Goal: Navigation & Orientation: Understand site structure

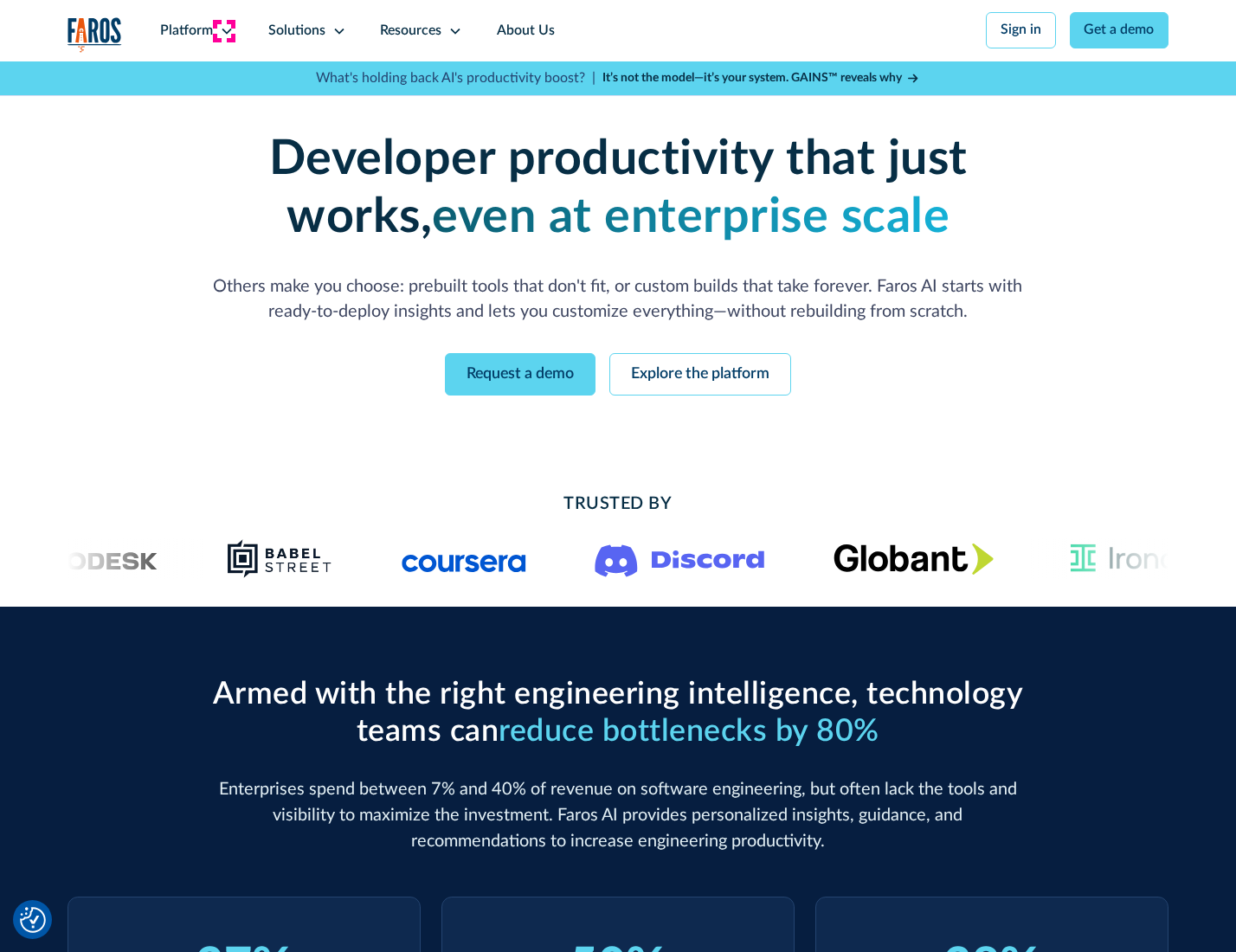
click at [224, 30] on icon at bounding box center [226, 31] width 14 height 14
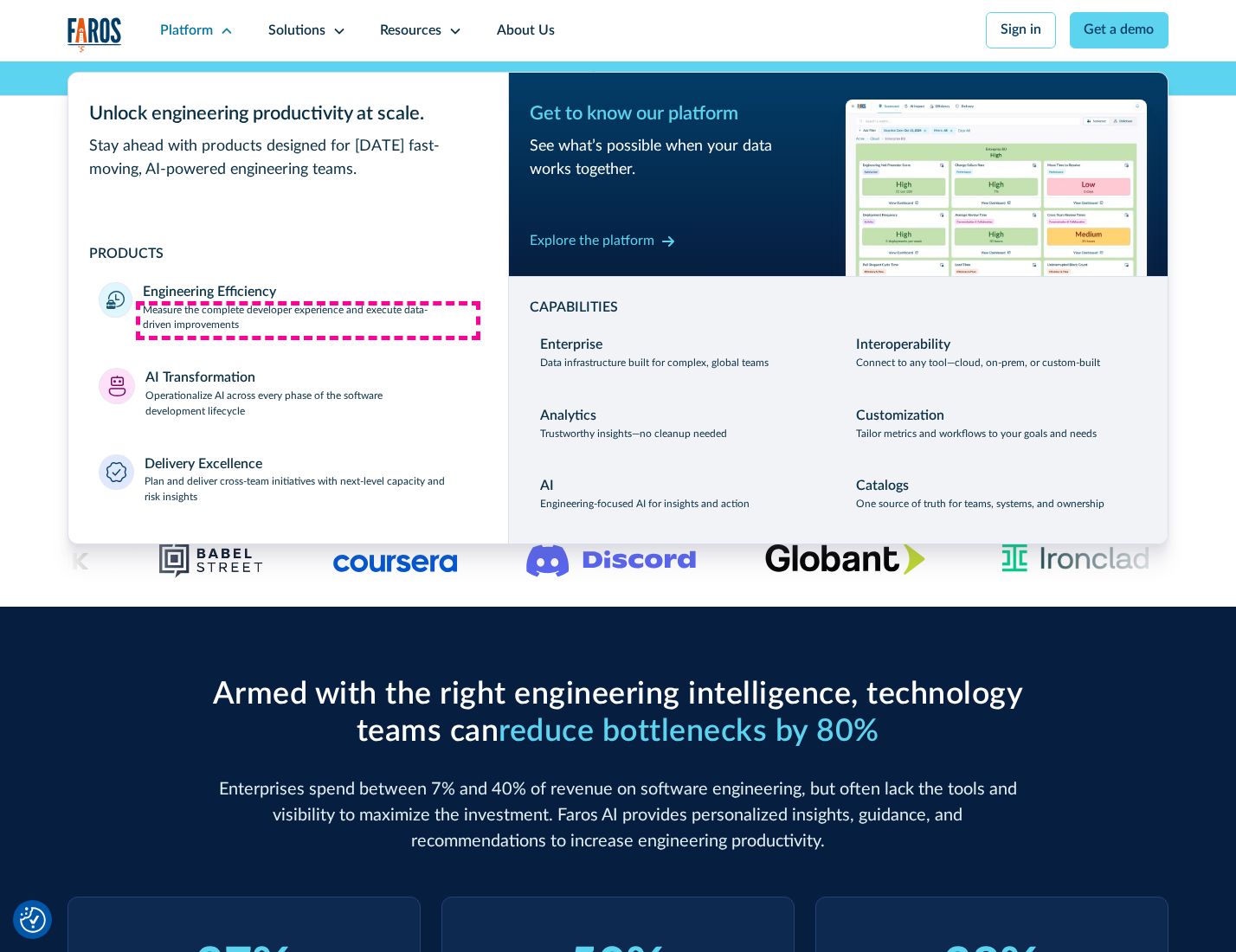
click at [309, 320] on p "Measure the complete developer experience and execute data-driven improvements" at bounding box center [309, 319] width 334 height 31
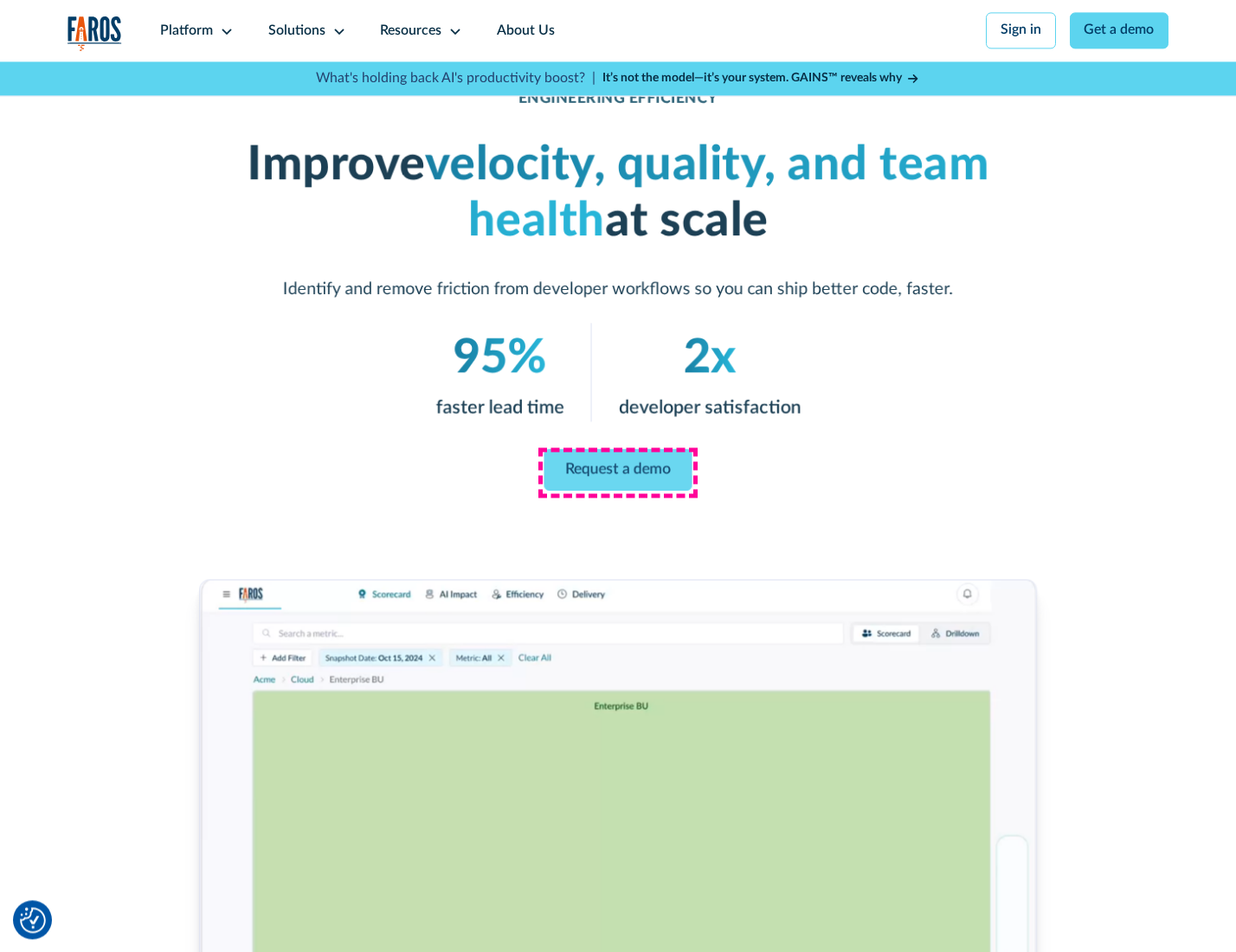
click at [617, 472] on link "Request a demo" at bounding box center [618, 470] width 148 height 42
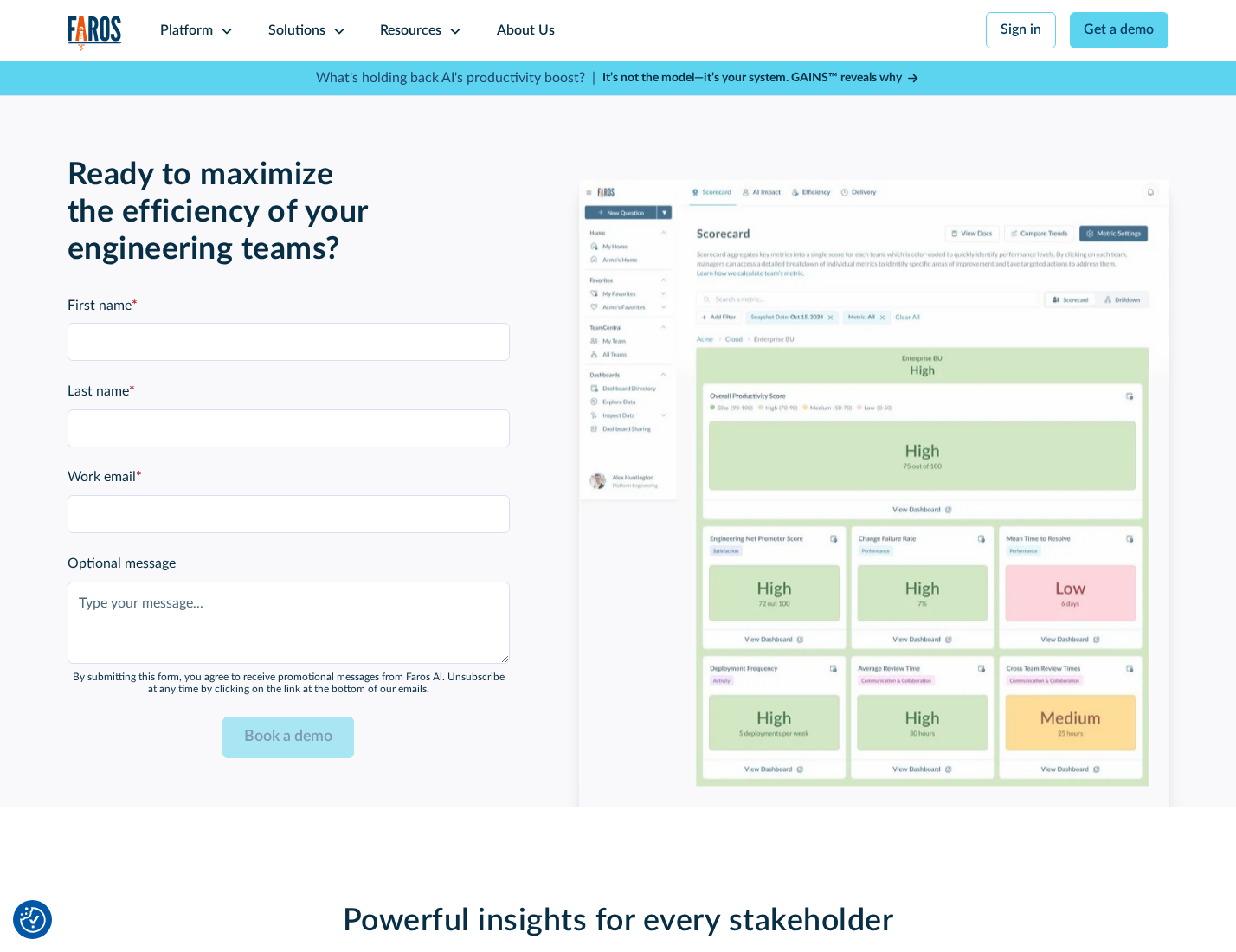
scroll to position [3769, 0]
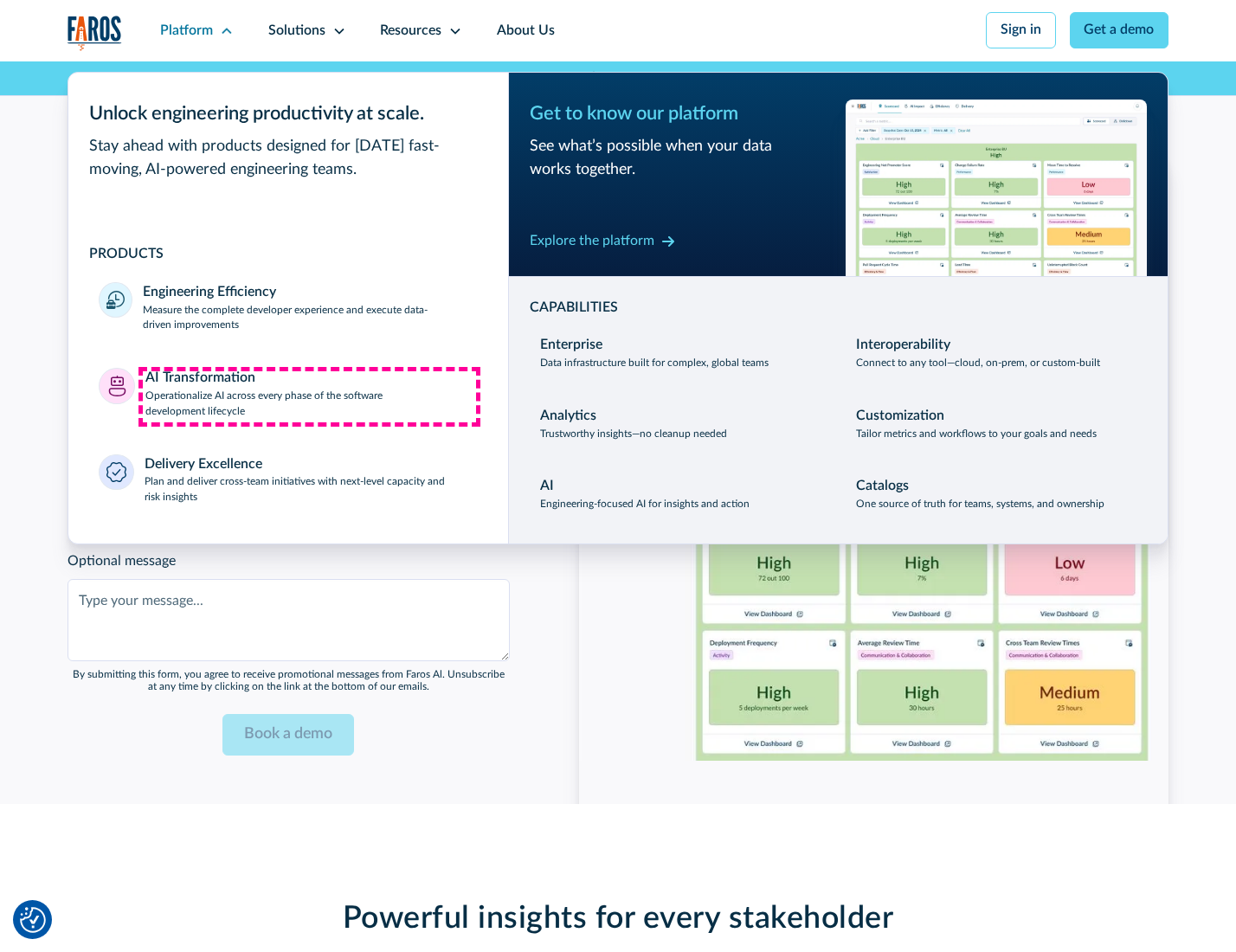
click at [309, 397] on p "Operationalize AI across every phase of the software development lifecycle" at bounding box center [311, 404] width 332 height 31
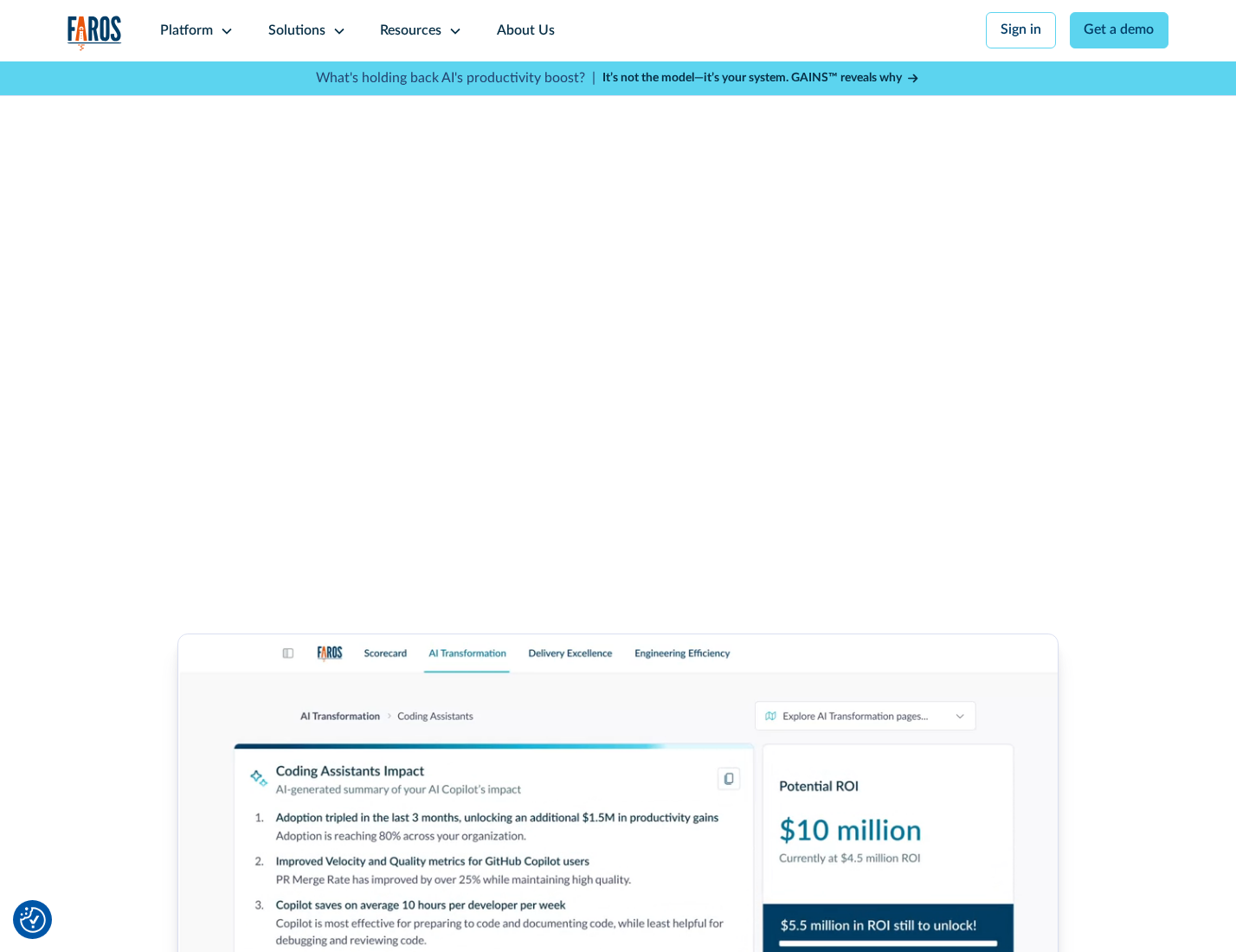
scroll to position [4186, 0]
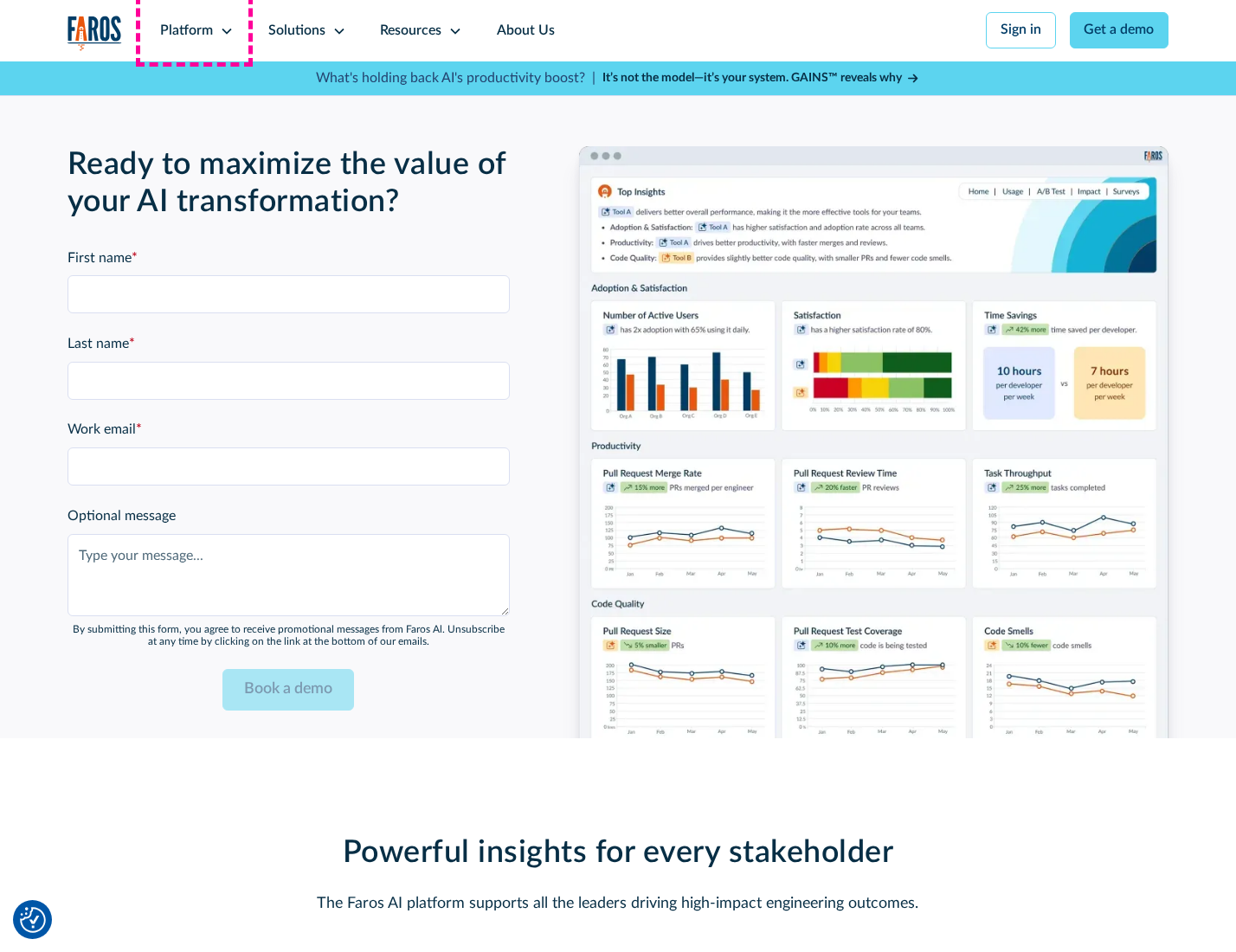
click at [194, 30] on div "Platform" at bounding box center [187, 31] width 53 height 21
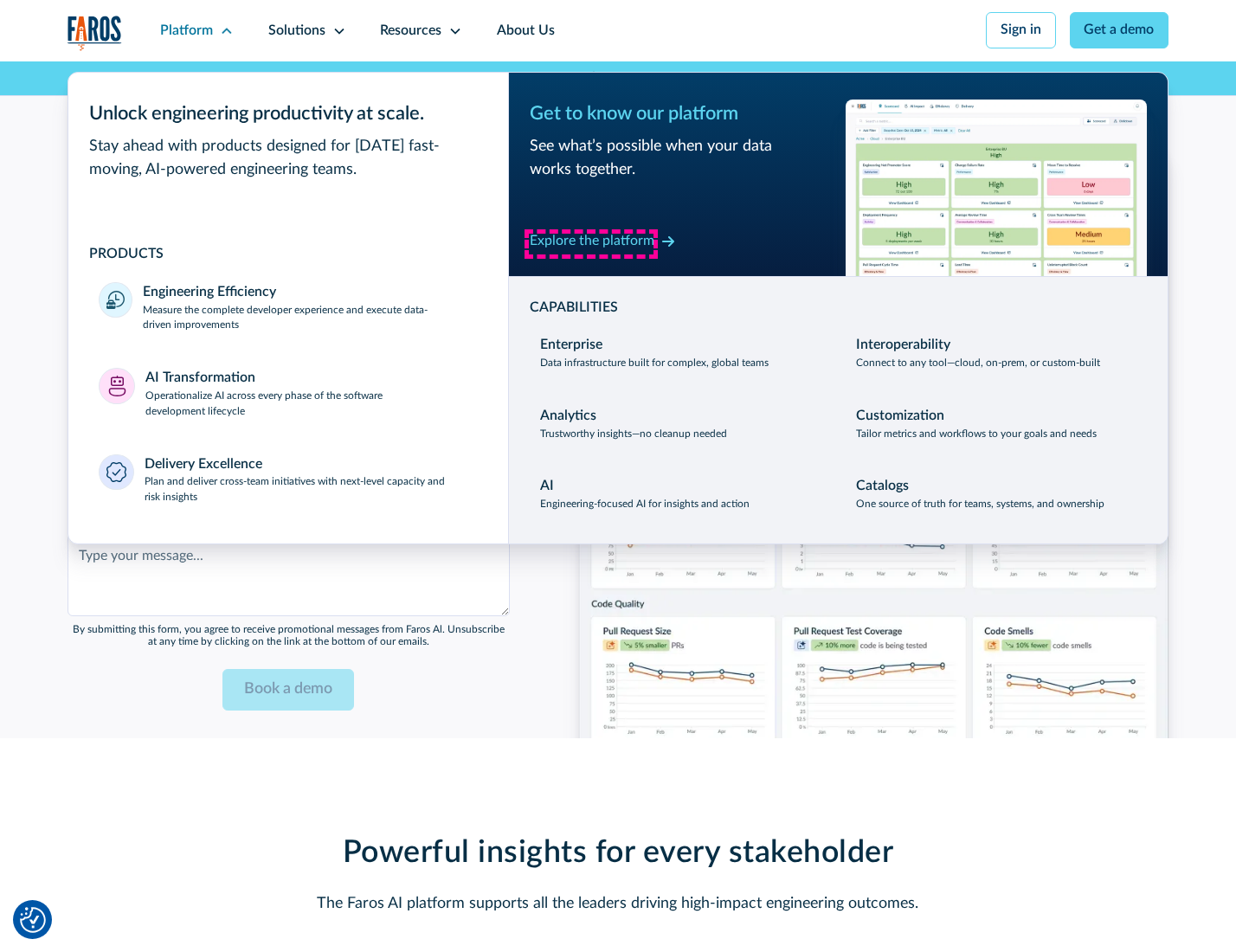
click at [592, 243] on div "Explore the platform" at bounding box center [592, 241] width 124 height 21
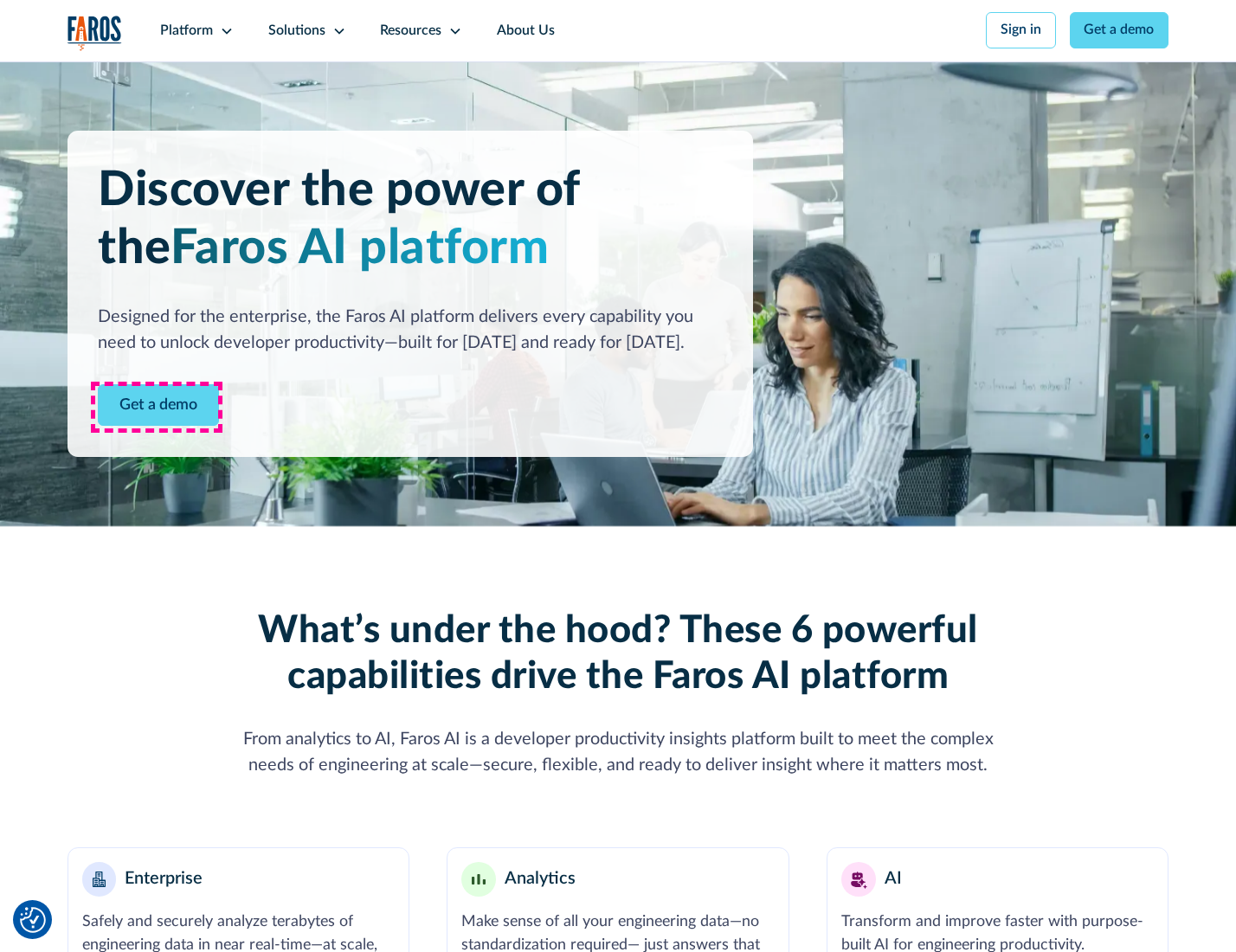
click at [157, 407] on link "Get a demo" at bounding box center [159, 406] width 122 height 43
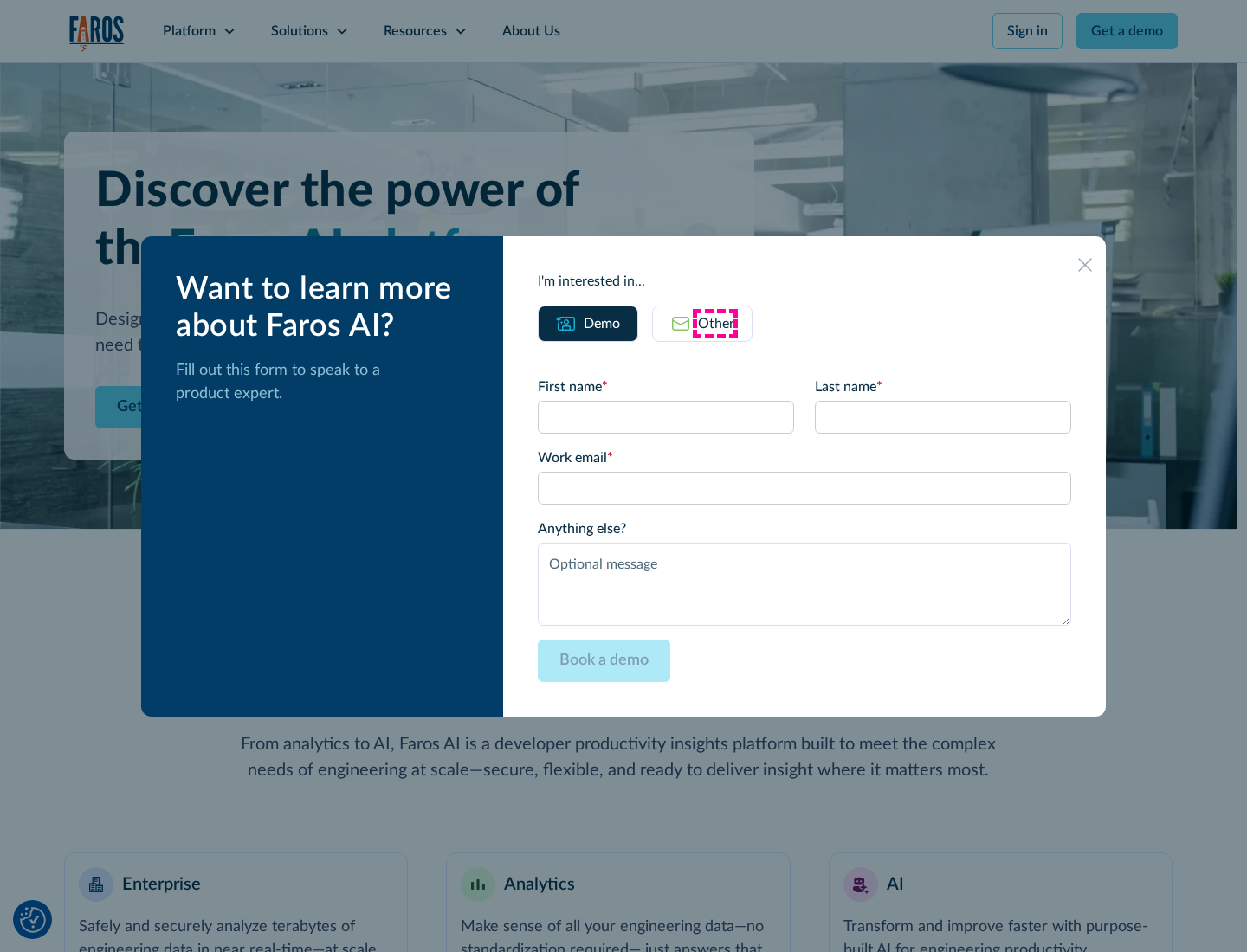
click at [715, 323] on div "Other" at bounding box center [716, 323] width 36 height 21
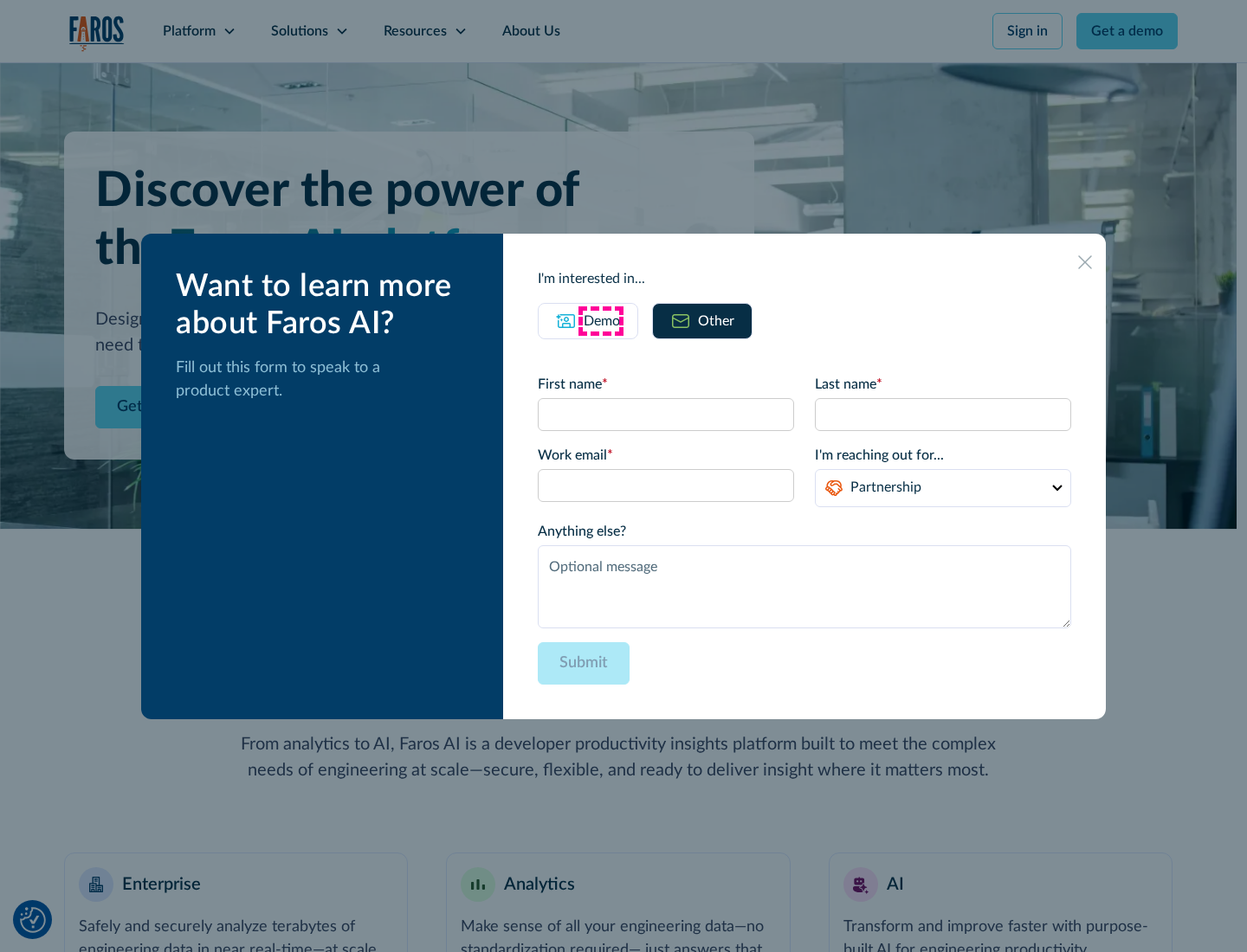
click at [600, 320] on div "Demo" at bounding box center [602, 321] width 36 height 21
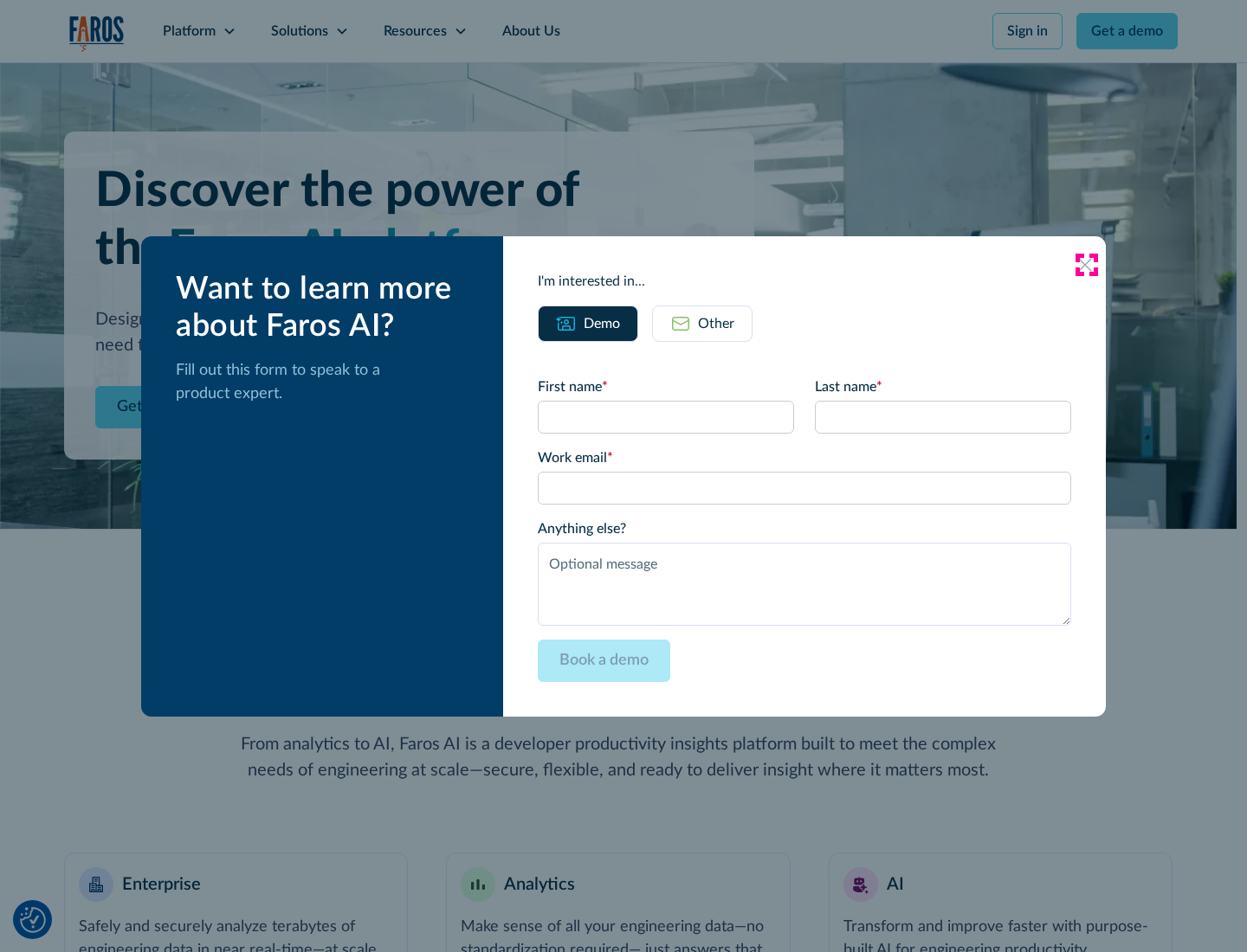
click at [1085, 264] on icon at bounding box center [1085, 264] width 14 height 14
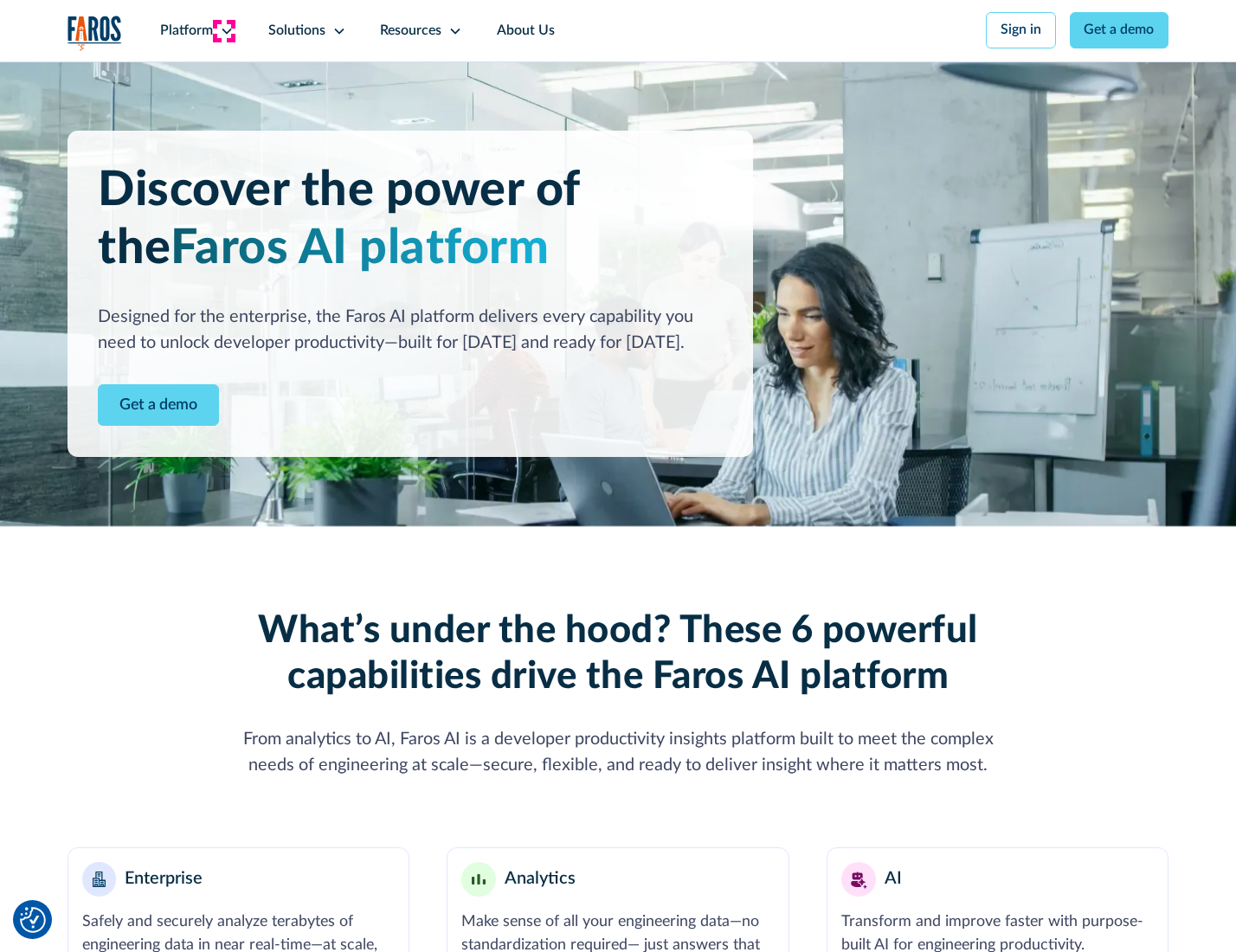
click at [224, 30] on icon at bounding box center [226, 31] width 14 height 14
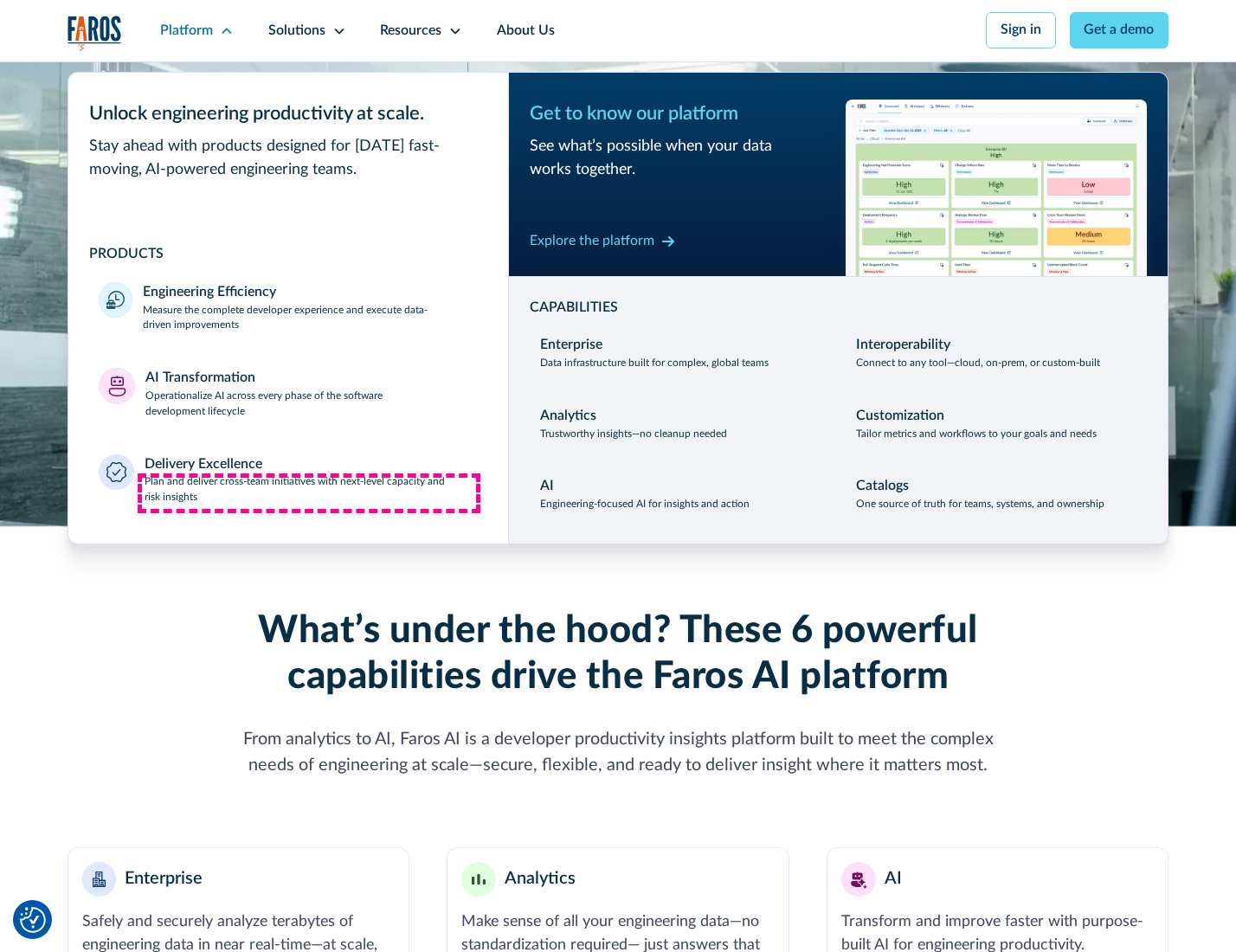
click at [309, 494] on p "Plan and deliver cross-team initiatives with next-level capacity and risk insig…" at bounding box center [310, 490] width 333 height 31
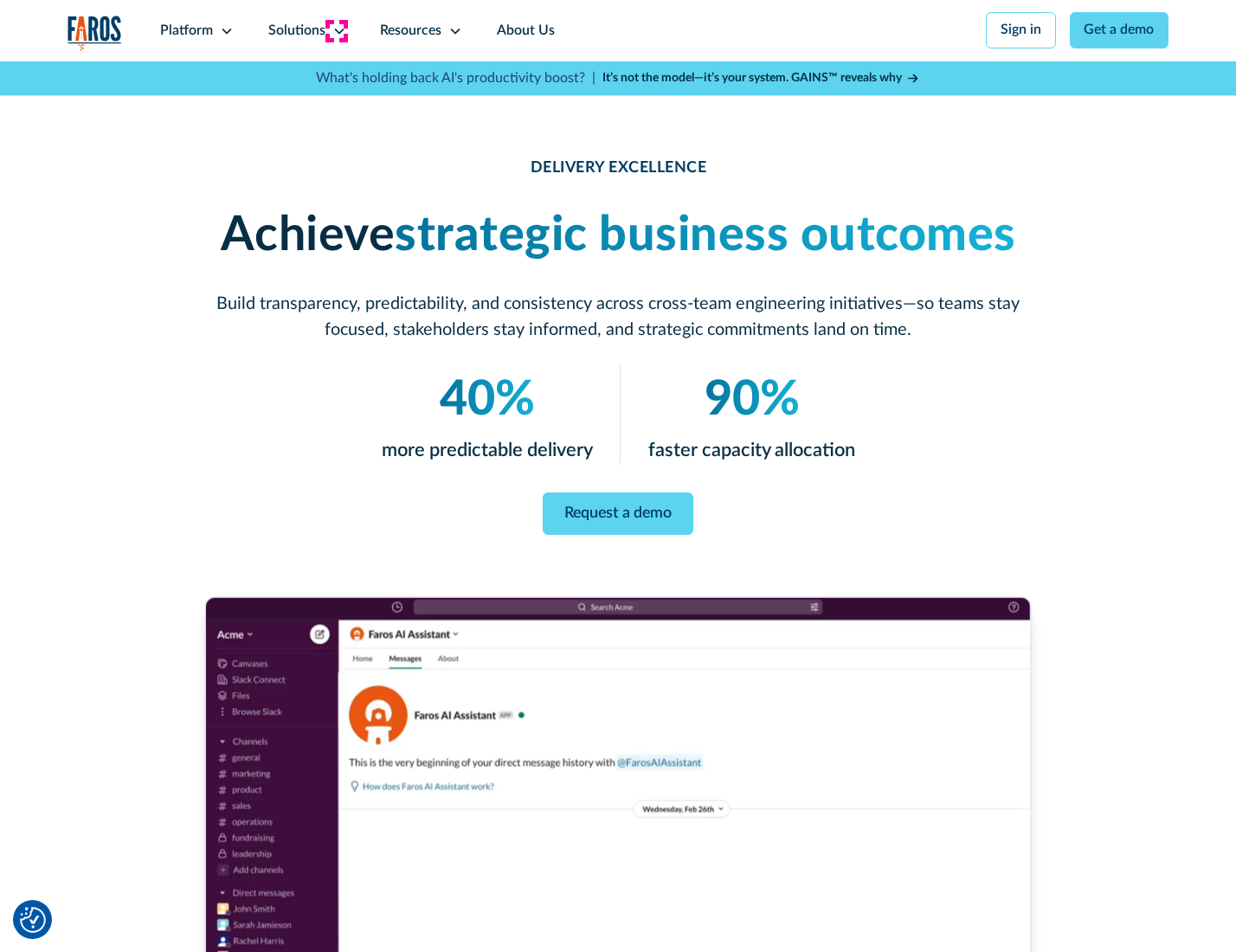
click at [336, 30] on icon at bounding box center [338, 31] width 14 height 14
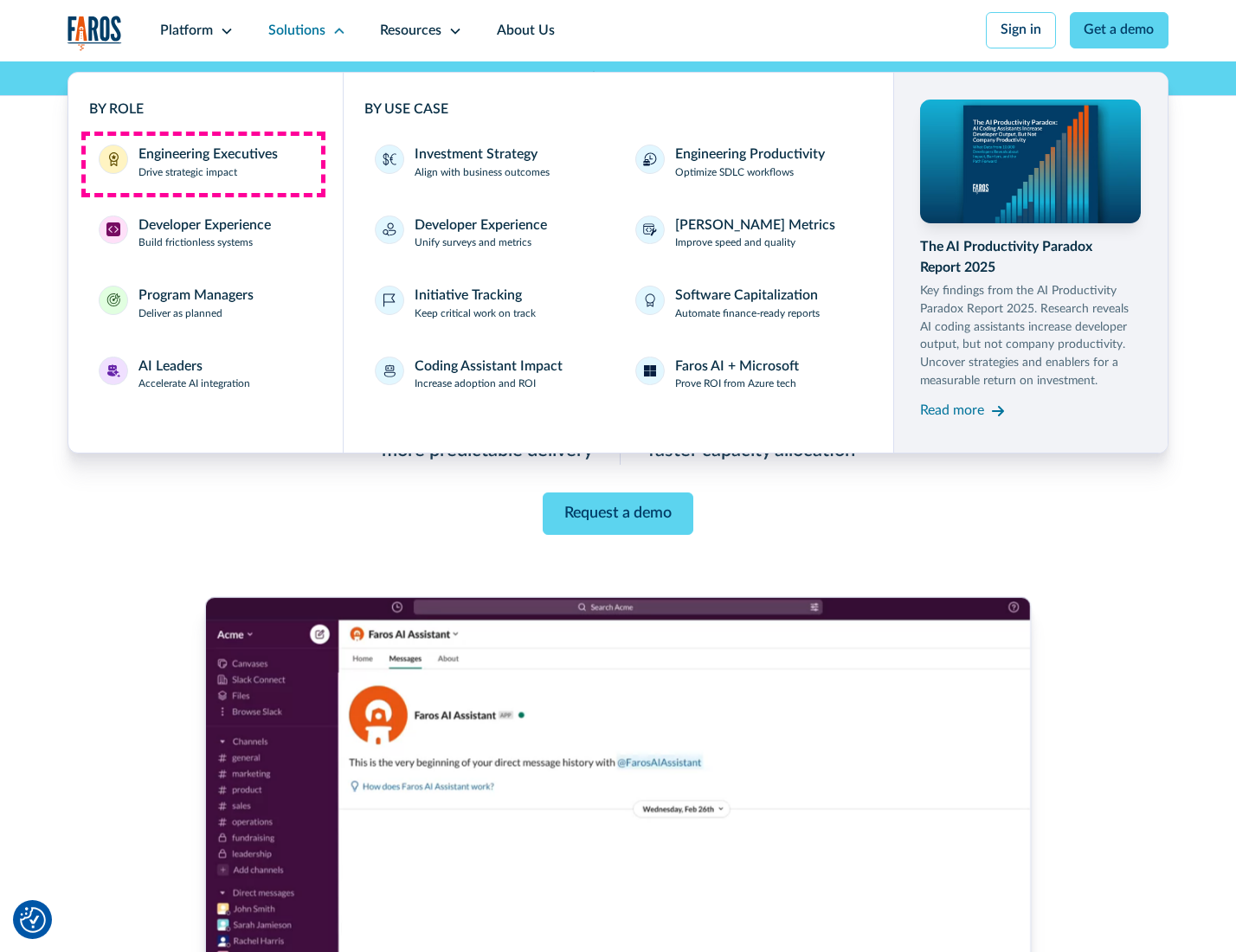
click at [202, 163] on div "Engineering Executives" at bounding box center [209, 154] width 140 height 21
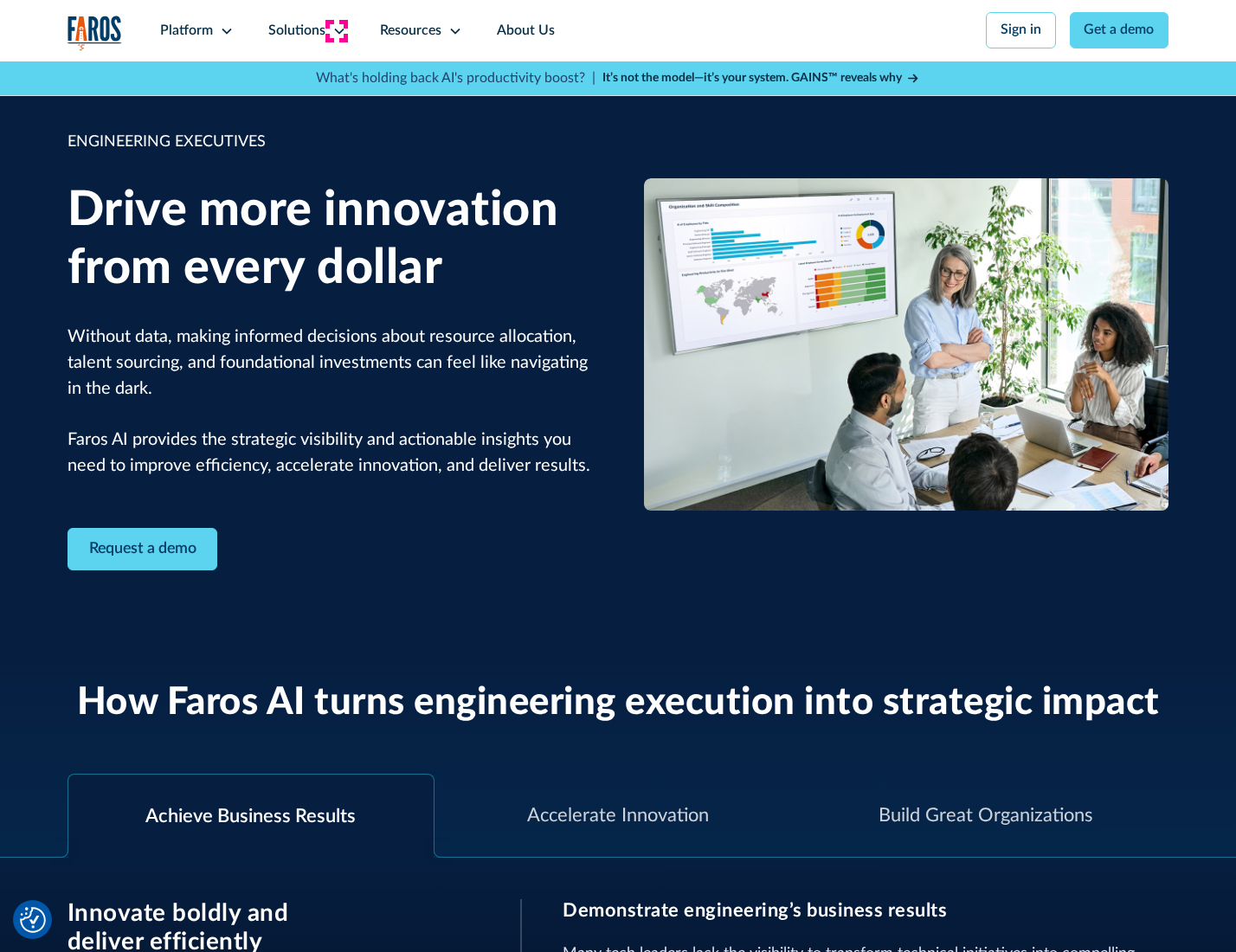
click at [336, 30] on icon at bounding box center [338, 31] width 14 height 14
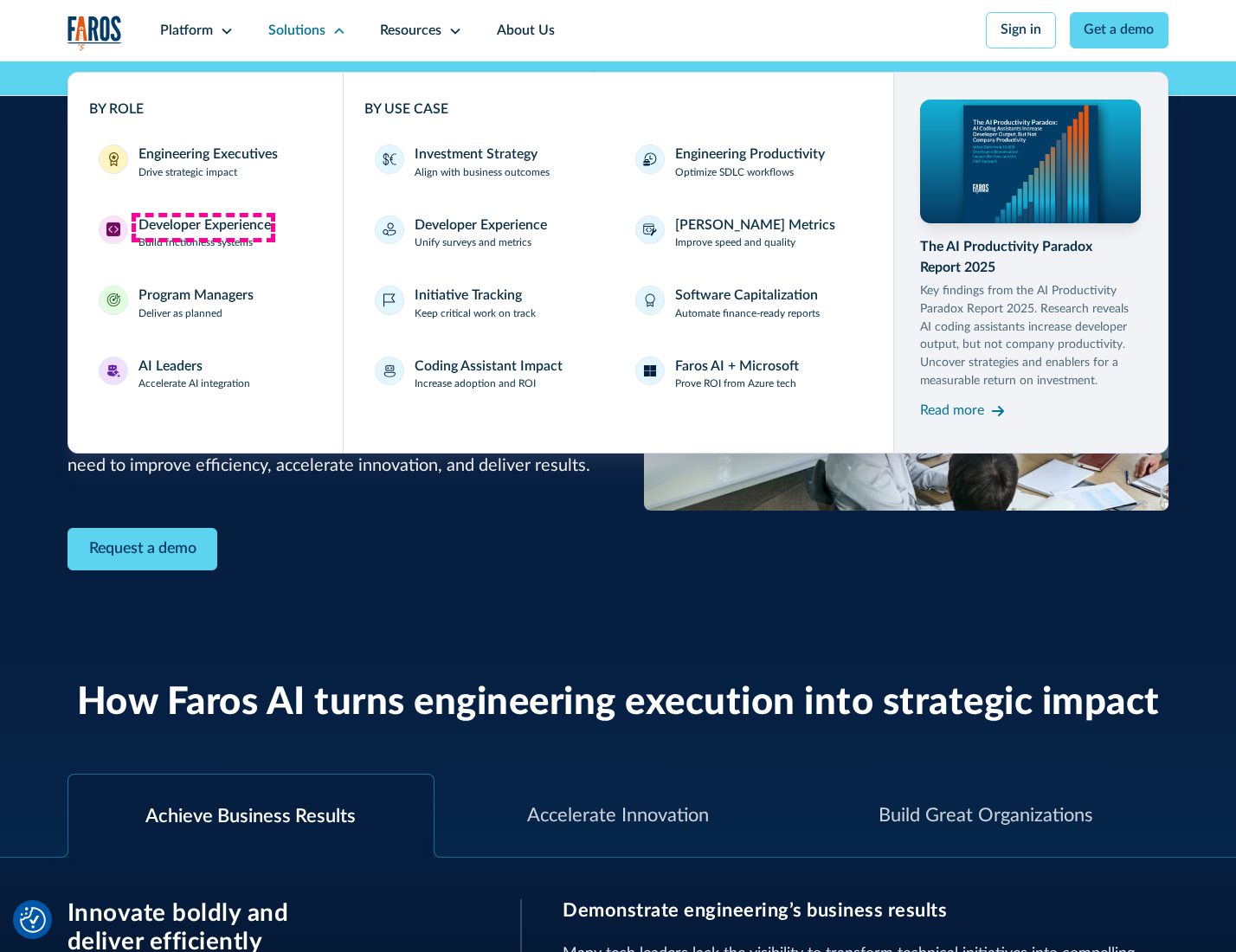
click at [202, 227] on div "Developer Experience" at bounding box center [205, 226] width 132 height 21
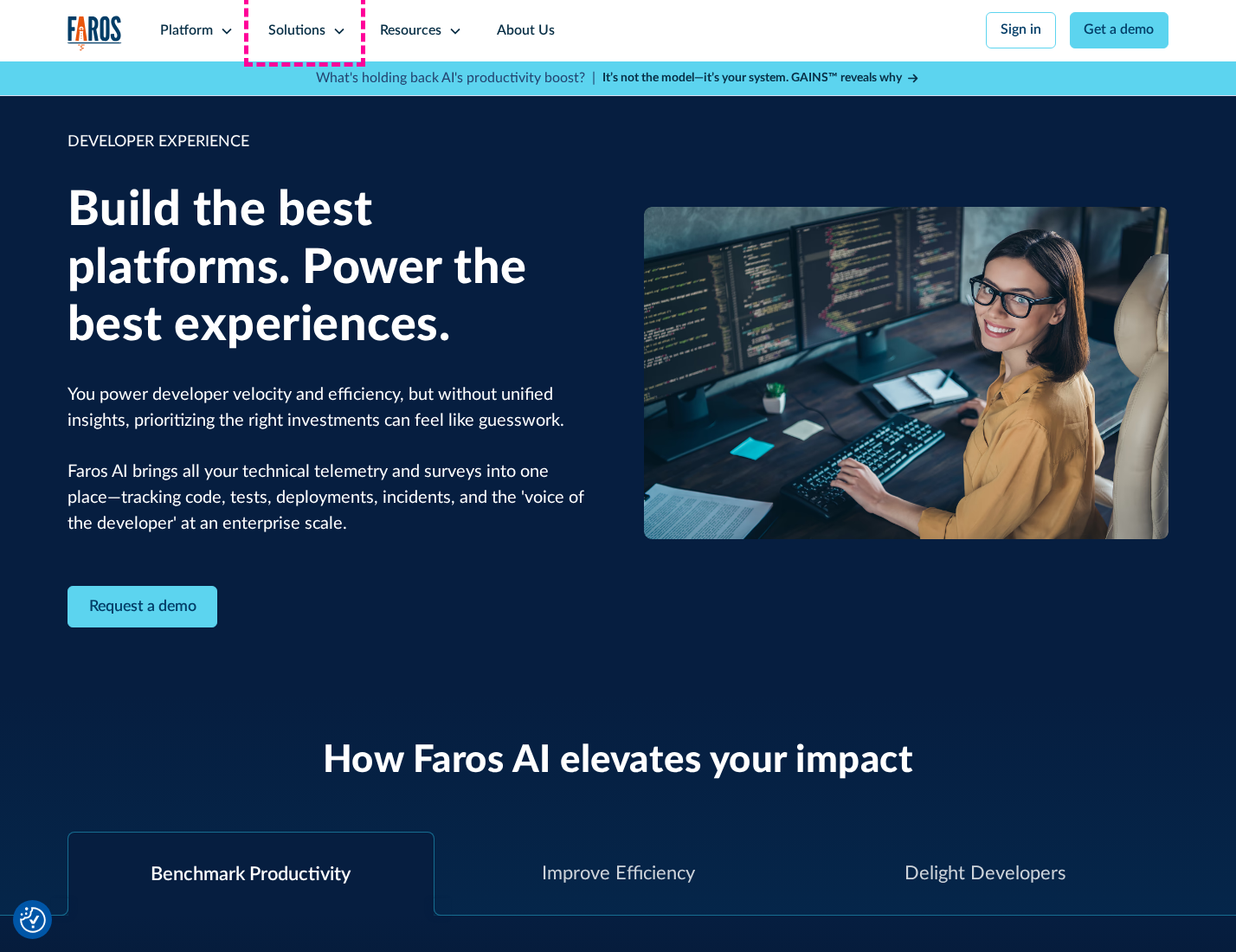
click at [305, 30] on div "Solutions" at bounding box center [297, 31] width 57 height 21
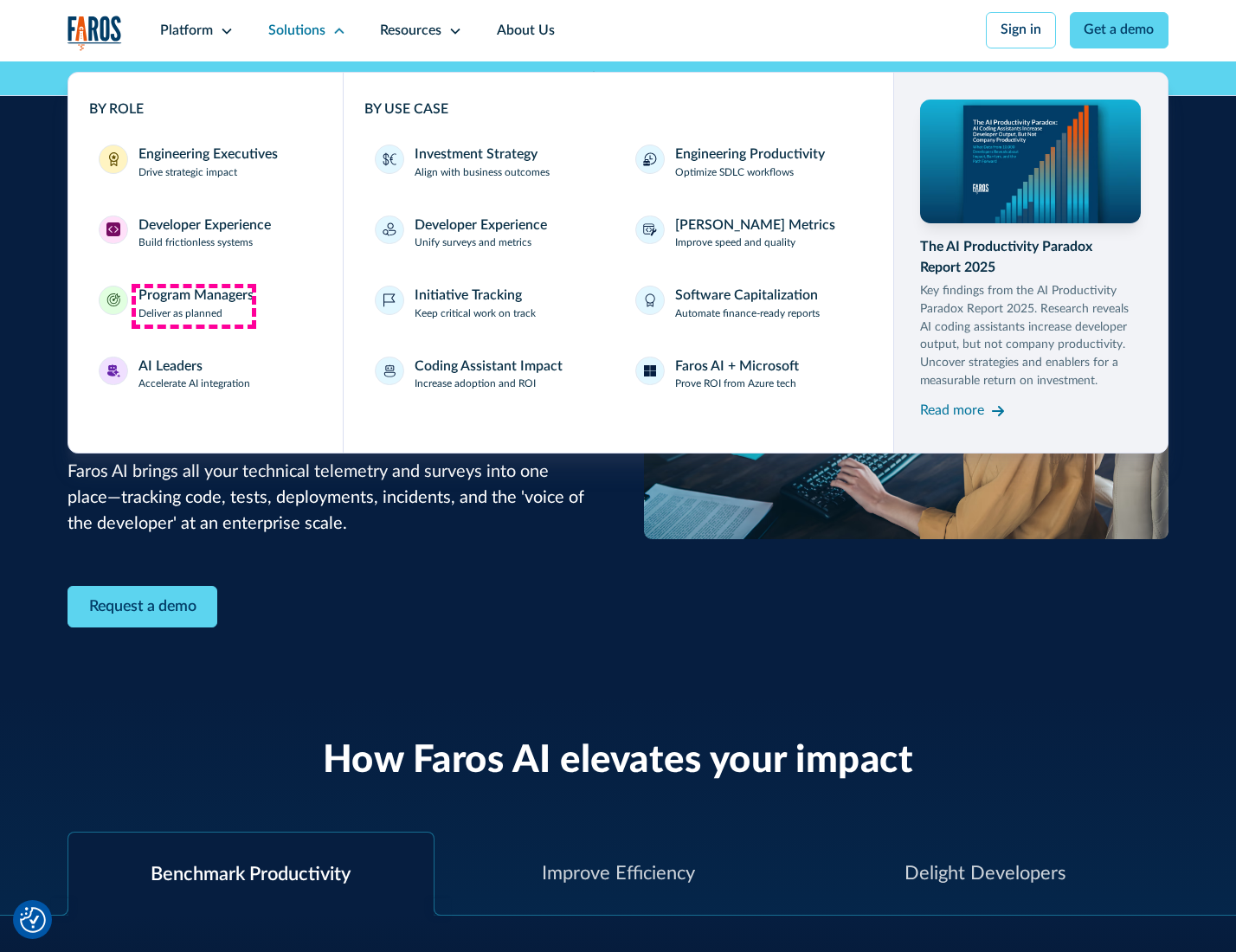
click at [193, 306] on div "Program Managers" at bounding box center [196, 296] width 115 height 21
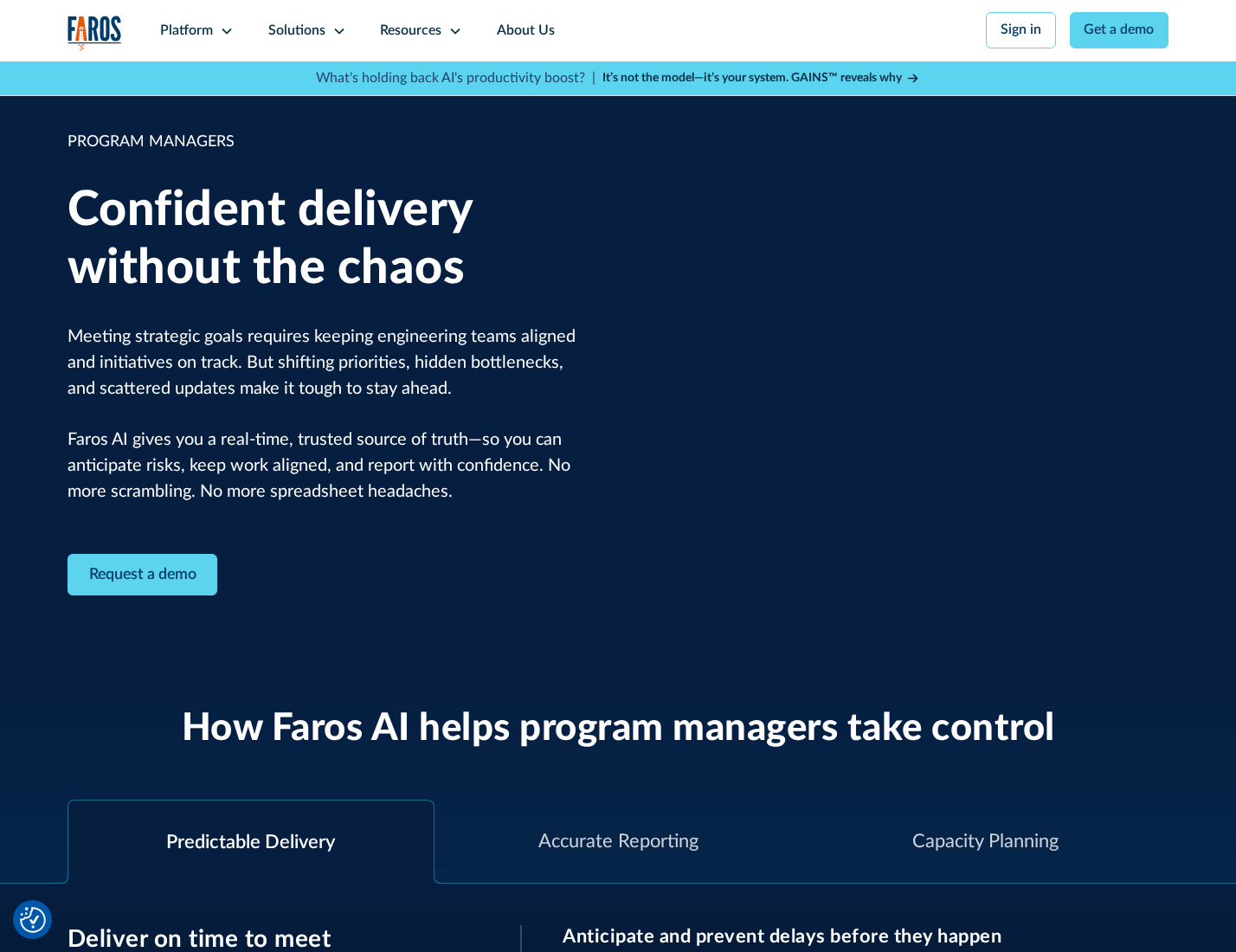
click at [336, 31] on icon at bounding box center [338, 31] width 14 height 14
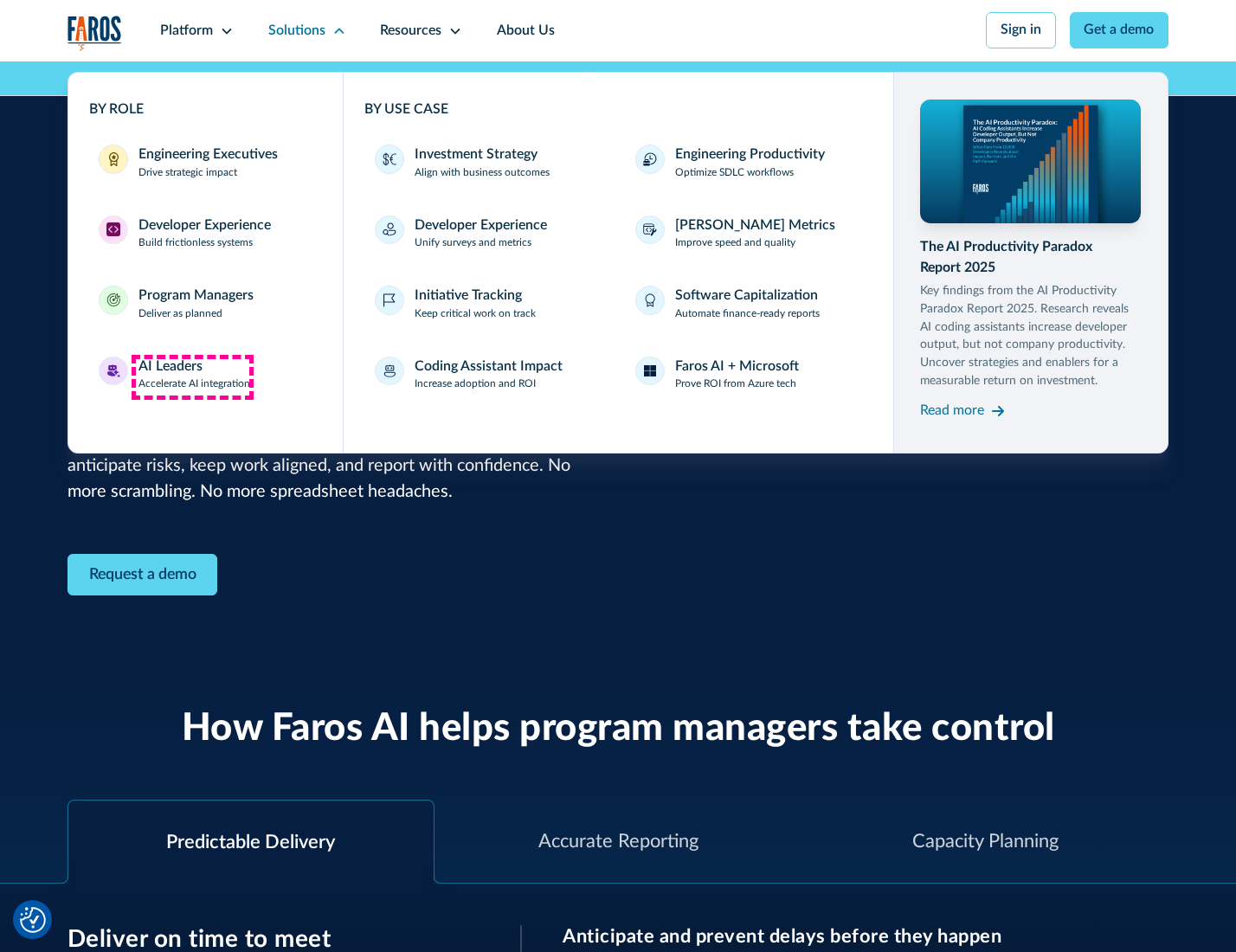
click at [192, 377] on div "AI Leaders" at bounding box center [171, 367] width 64 height 21
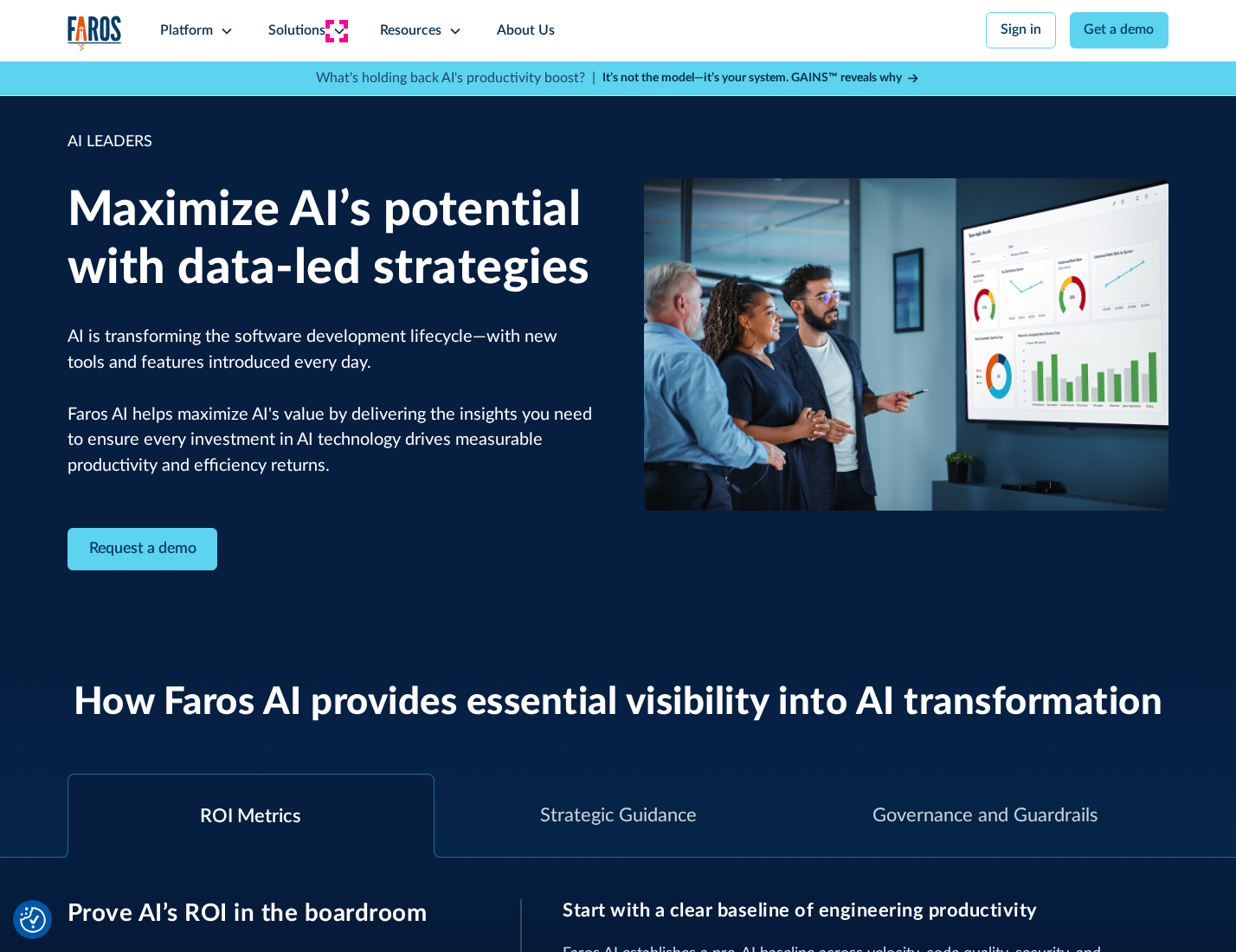
click at [336, 30] on icon at bounding box center [338, 31] width 14 height 14
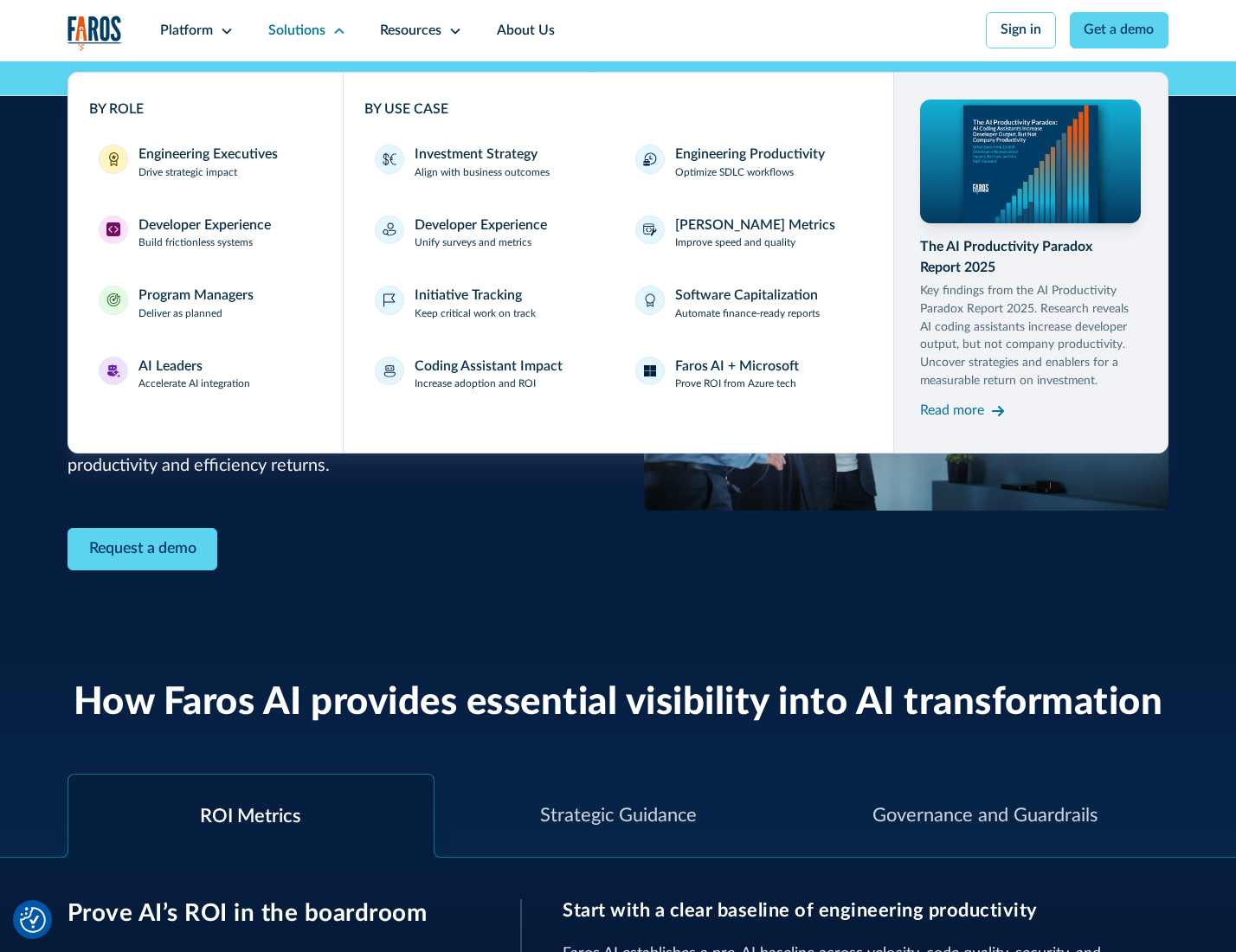
click at [475, 156] on div "Investment Strategy" at bounding box center [476, 154] width 123 height 21
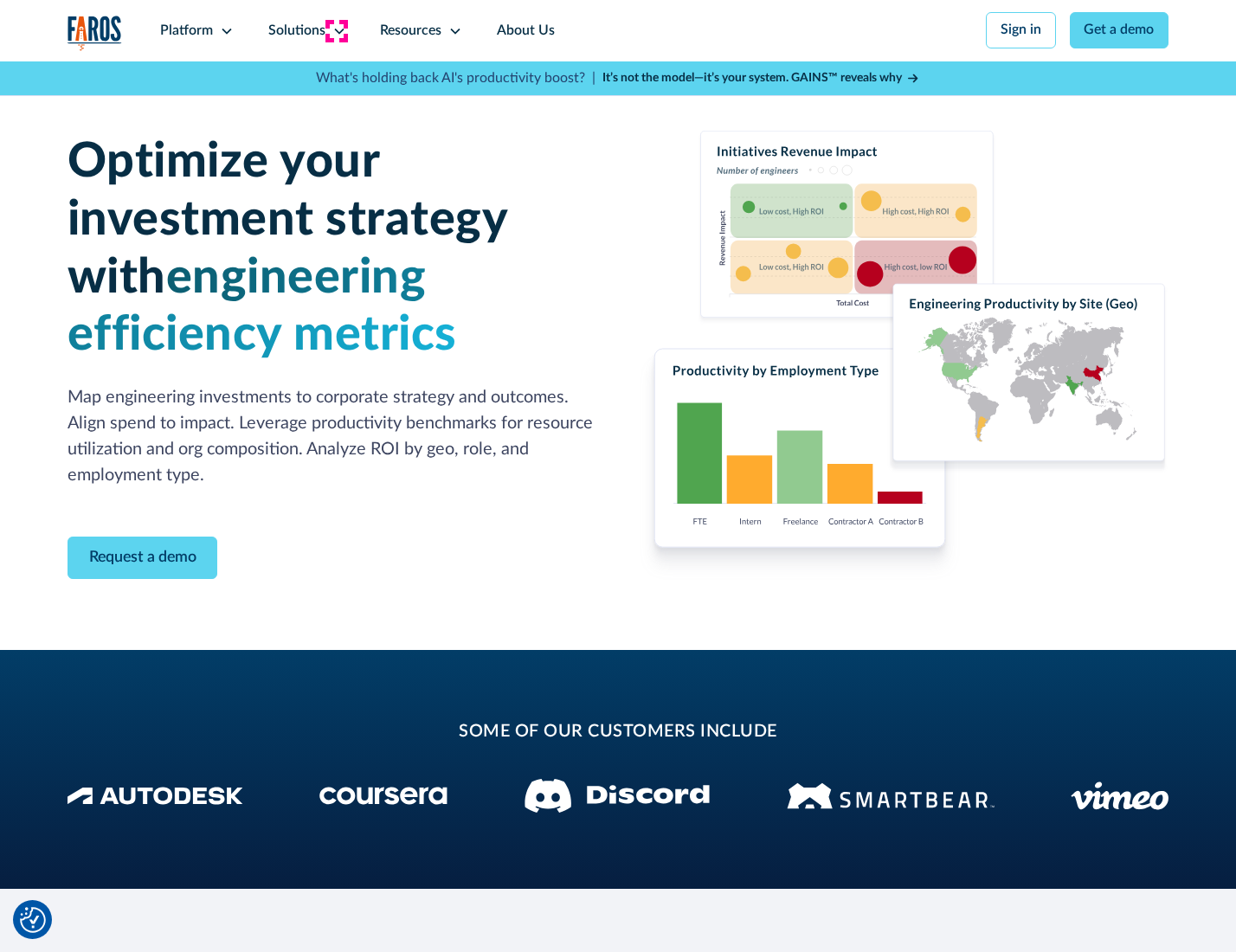
click at [336, 30] on icon at bounding box center [338, 31] width 14 height 14
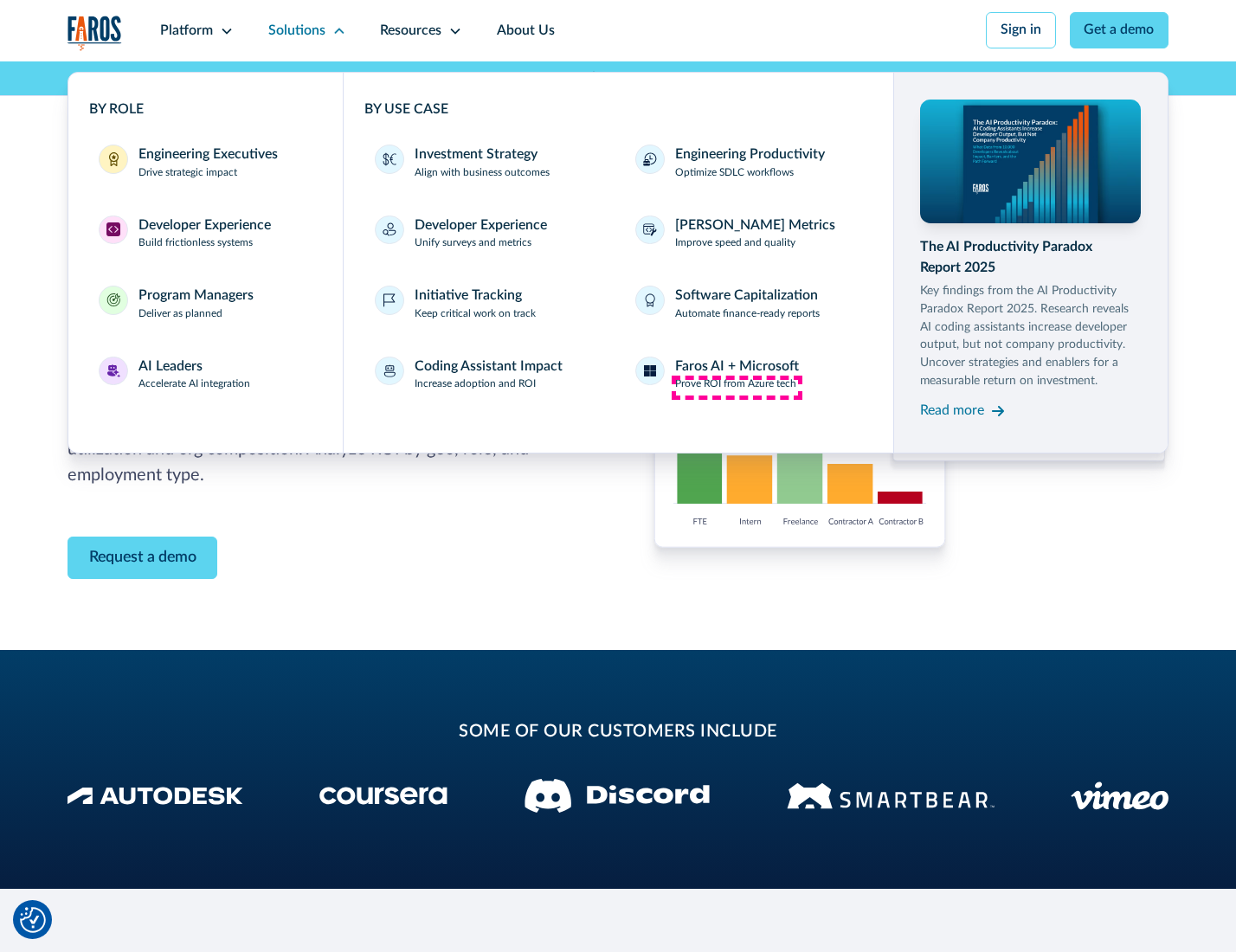
click at [737, 387] on p "Prove ROI from Azure tech" at bounding box center [736, 384] width 122 height 15
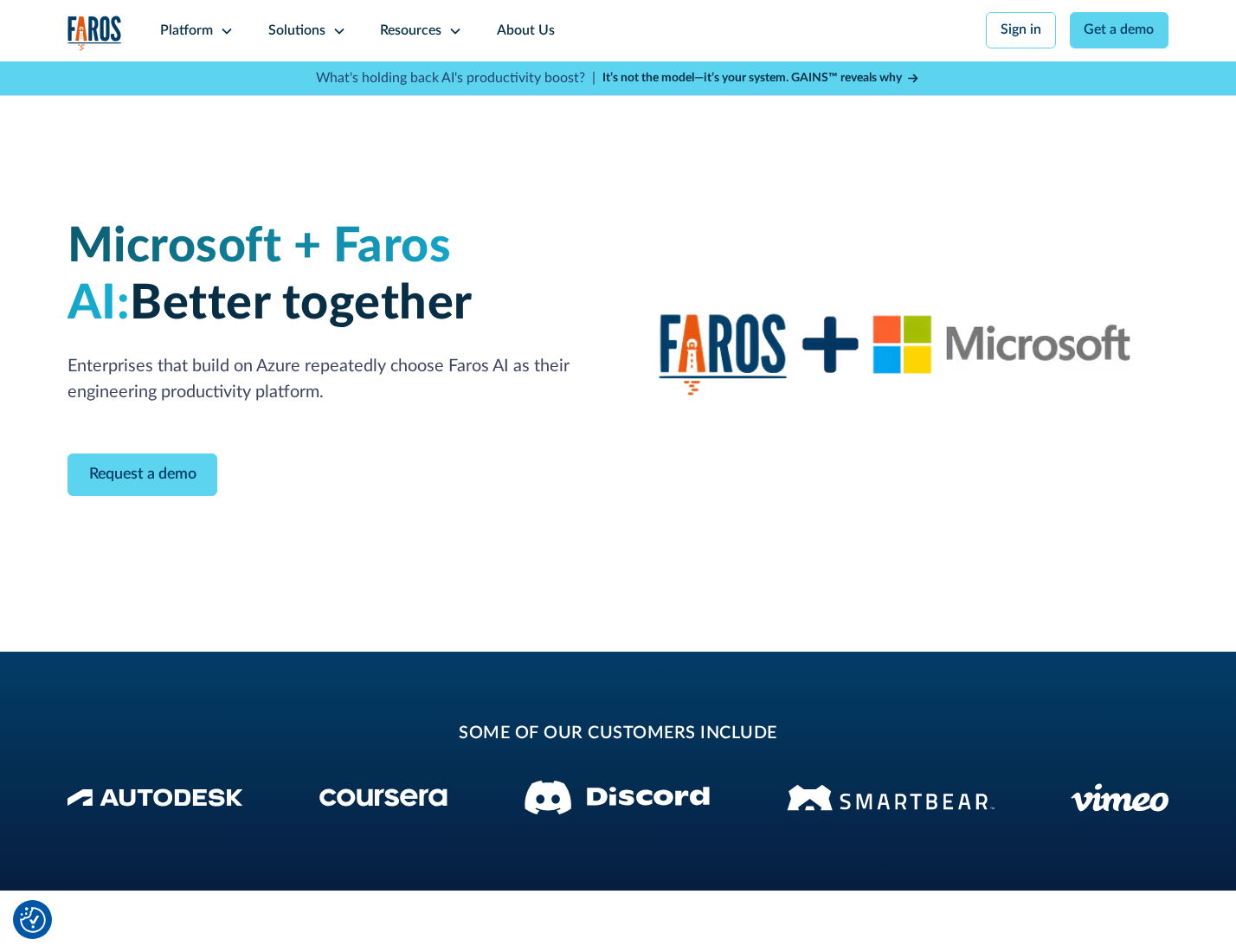
click at [336, 30] on icon at bounding box center [338, 31] width 14 height 14
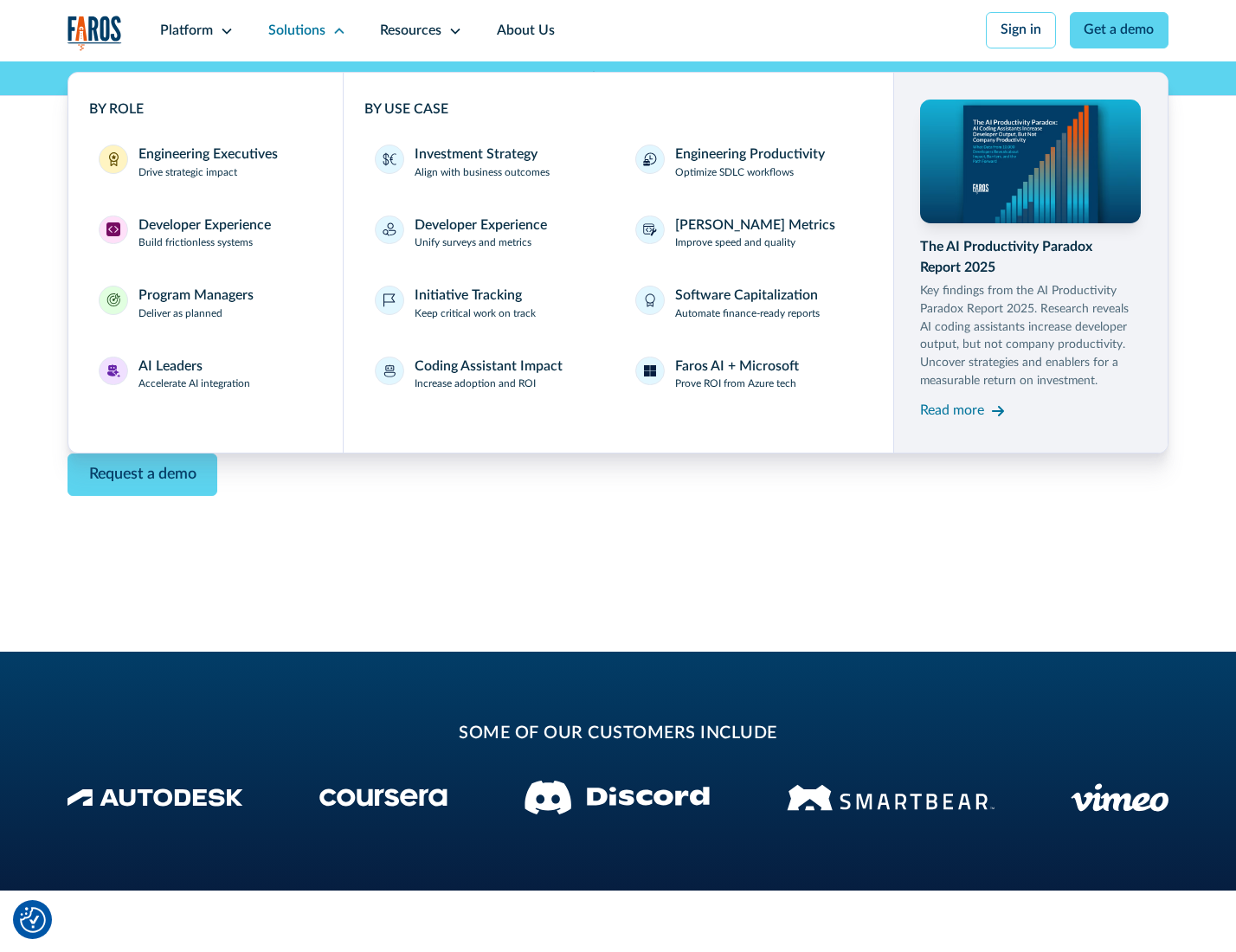
click at [954, 414] on div "Read more" at bounding box center [952, 411] width 64 height 21
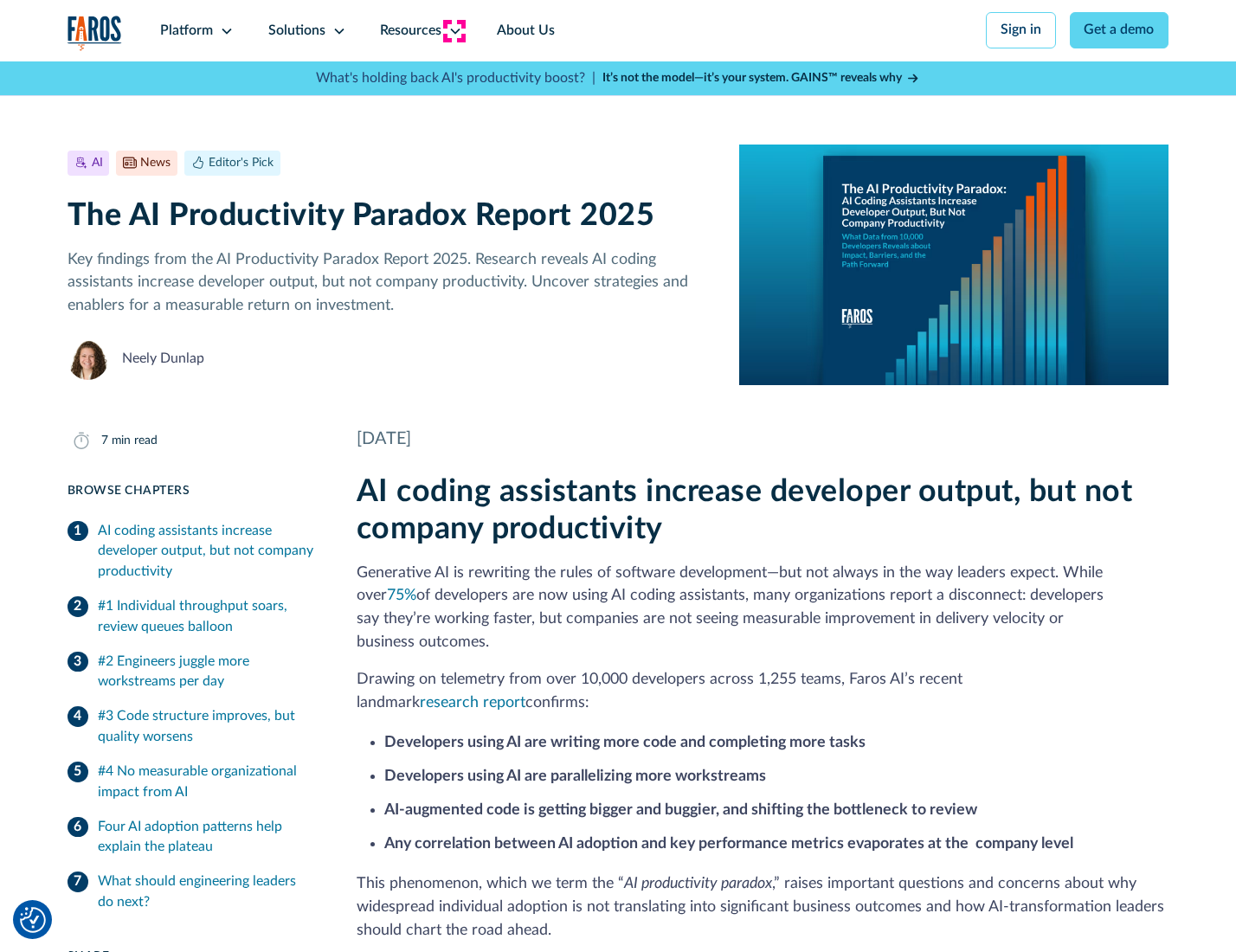
click at [454, 30] on icon at bounding box center [455, 31] width 14 height 14
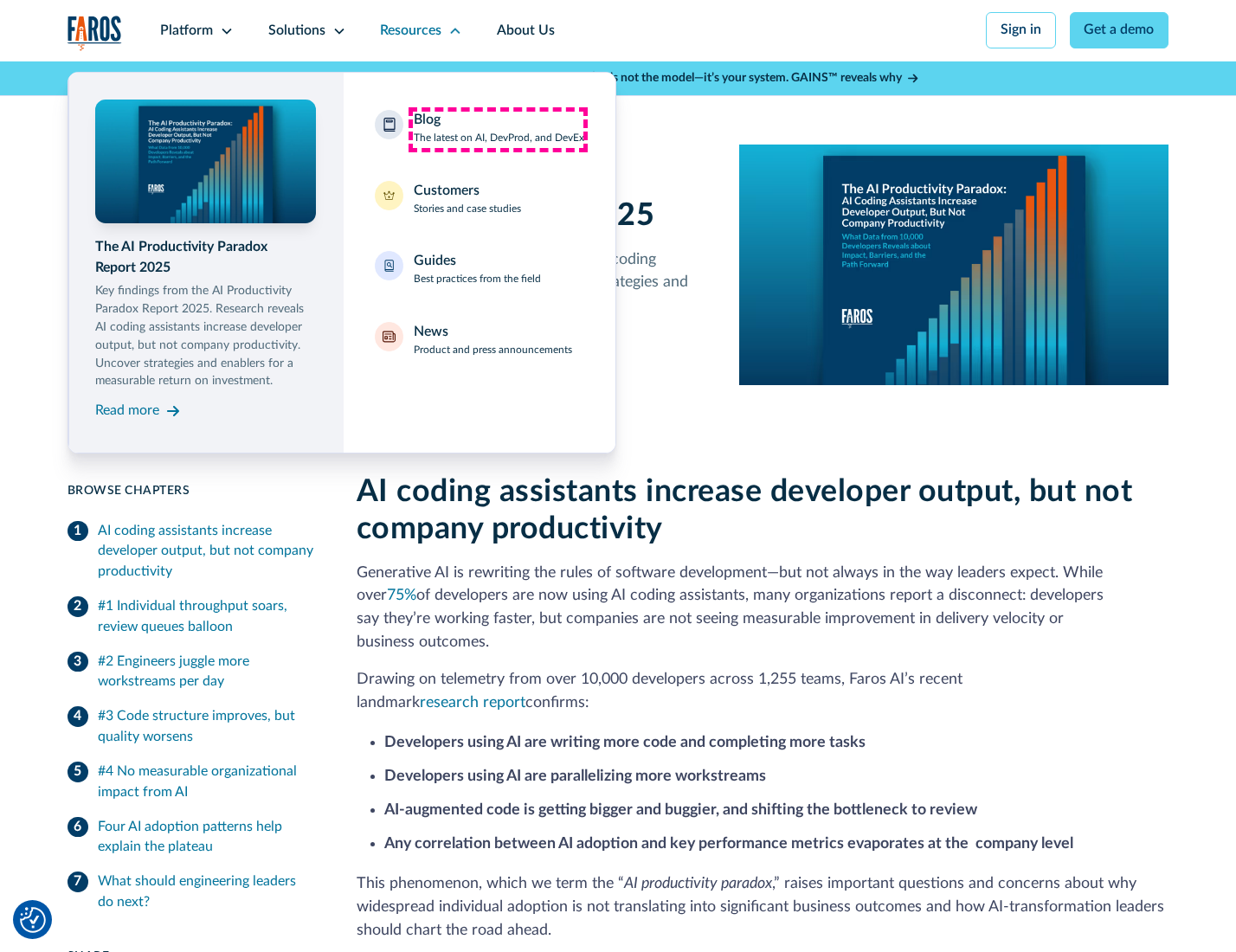
click at [498, 129] on div "Blog The latest on AI, DevProd, and DevEx" at bounding box center [499, 128] width 171 height 36
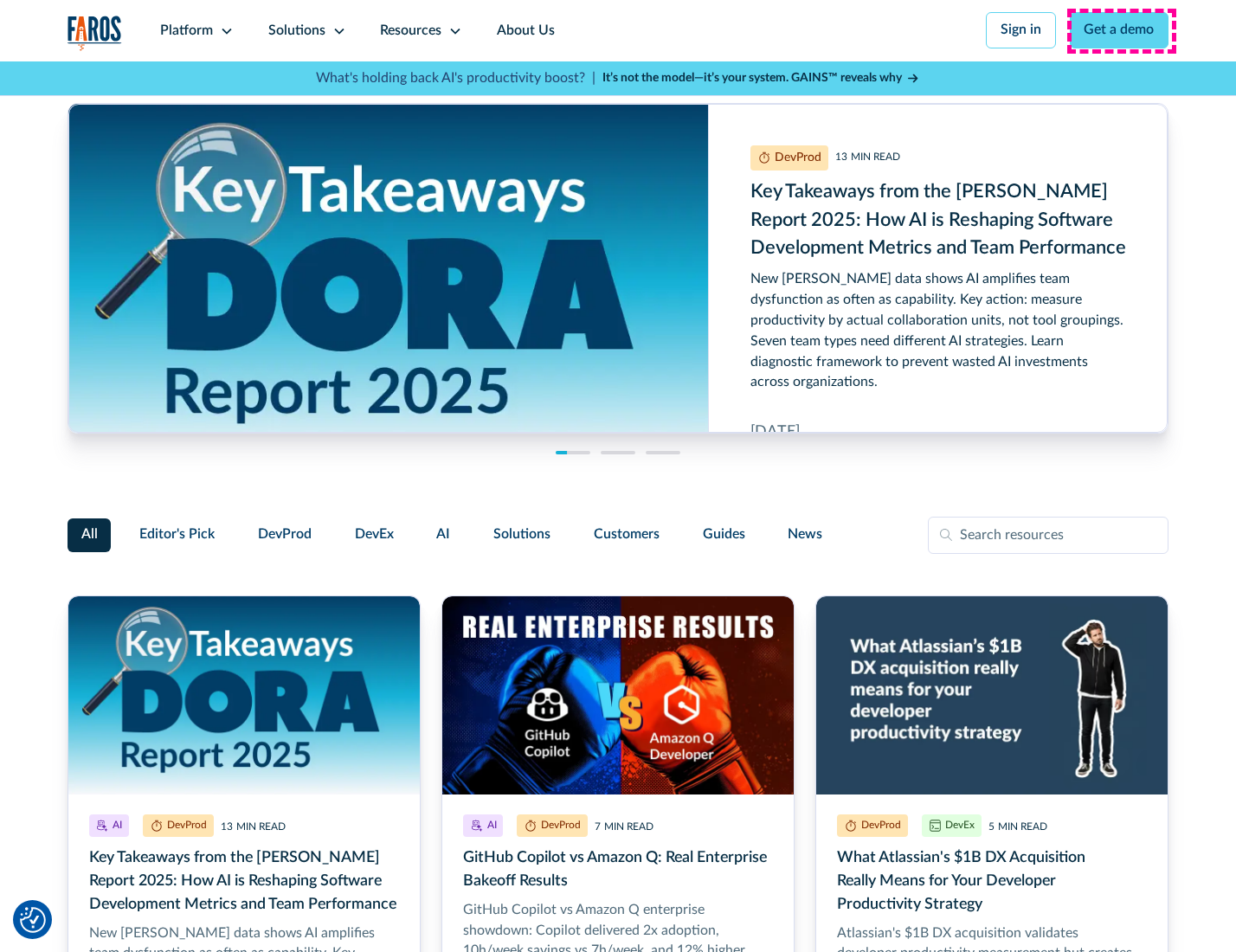
click at [1122, 30] on link "Get a demo" at bounding box center [1120, 30] width 100 height 36
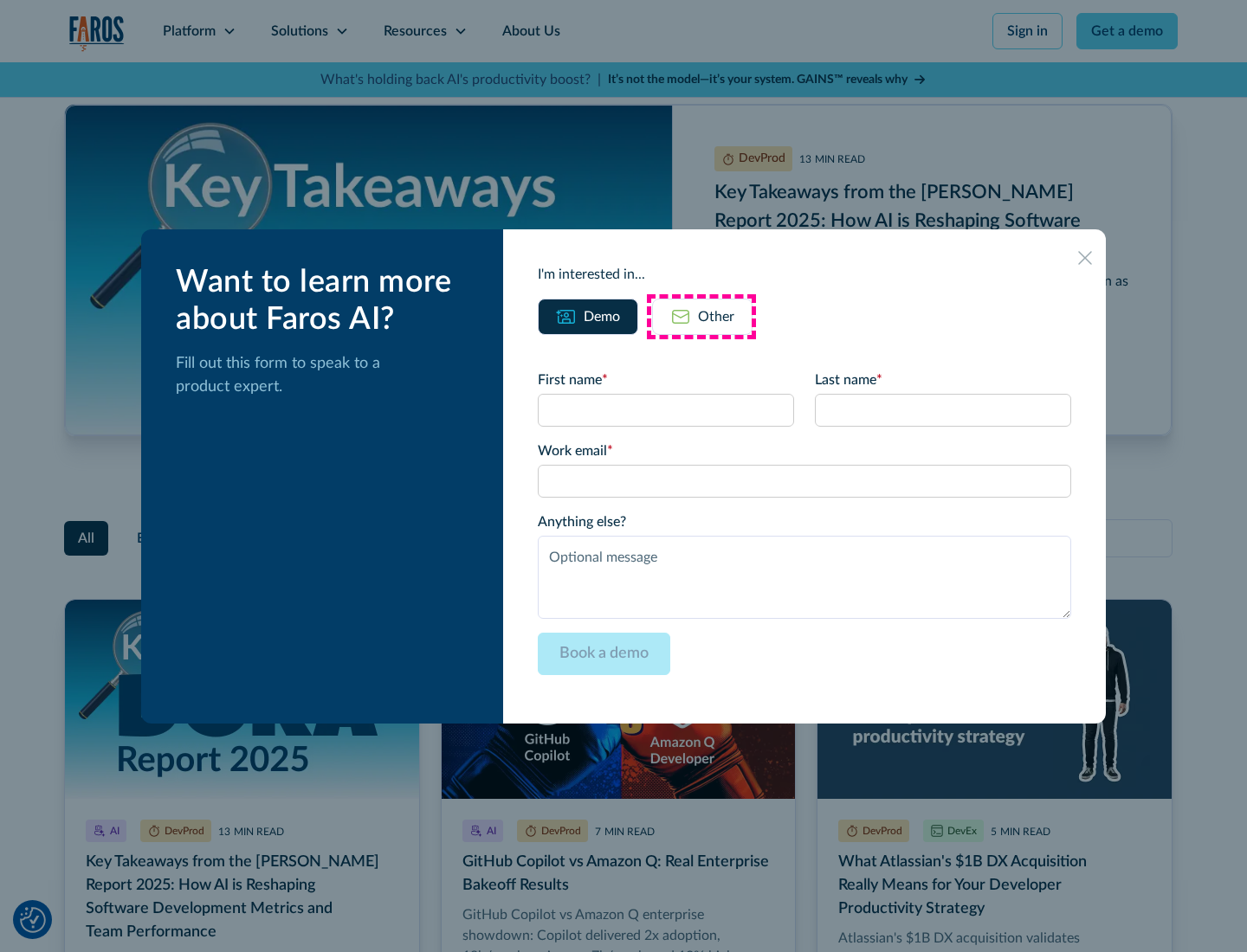
click at [702, 316] on div "Other" at bounding box center [716, 317] width 36 height 21
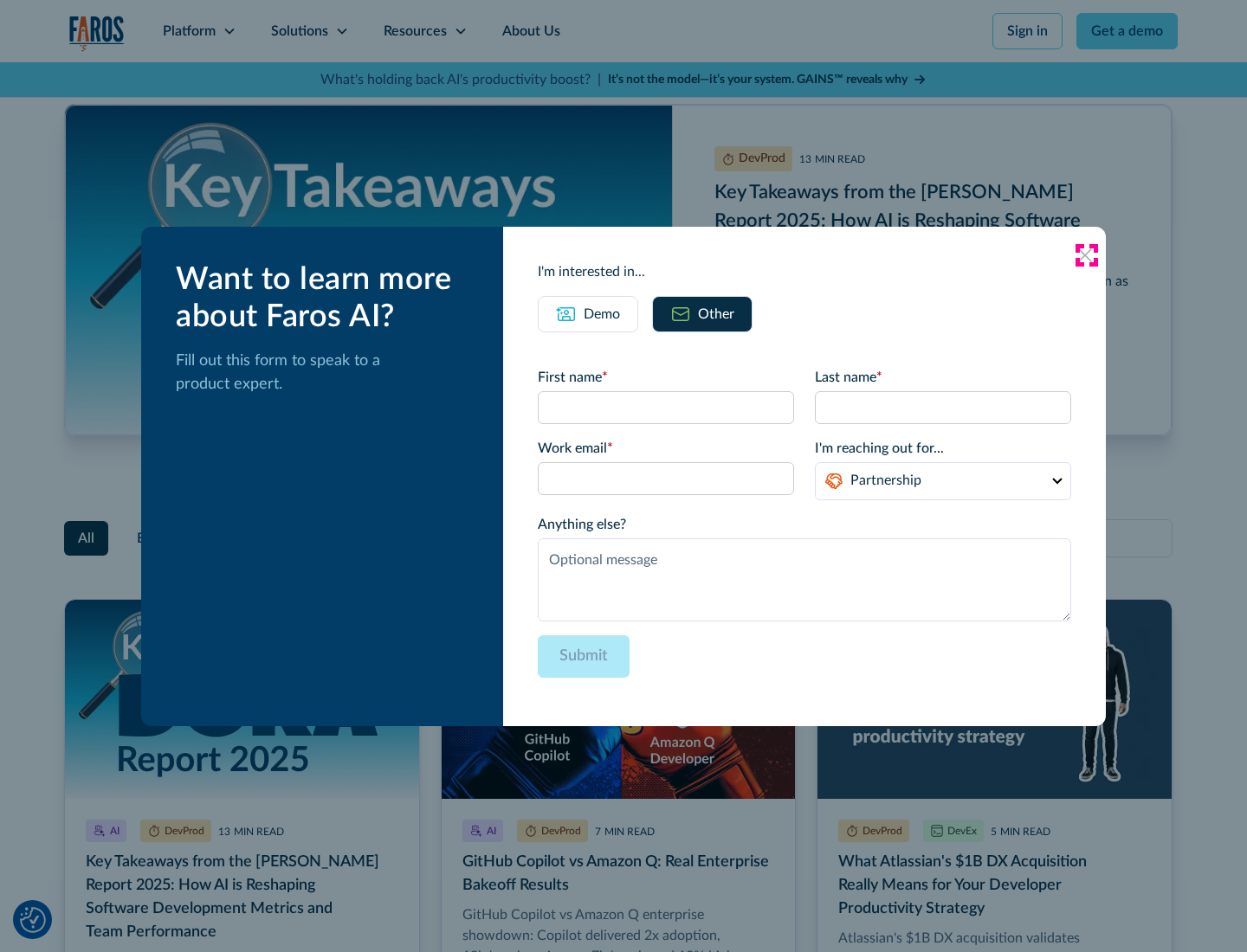
click at [1085, 255] on icon at bounding box center [1085, 255] width 14 height 14
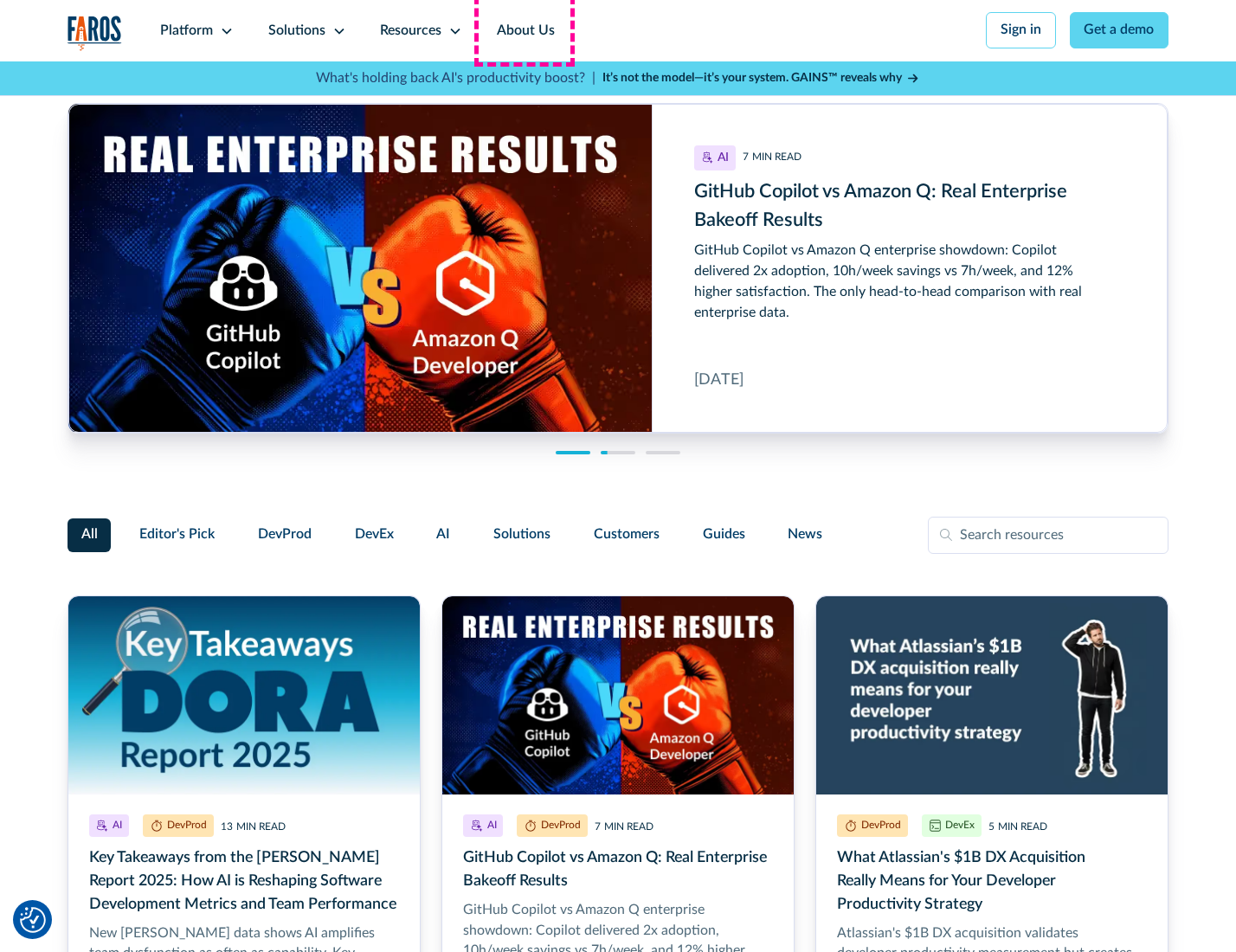
click at [524, 30] on link "About Us" at bounding box center [526, 31] width 93 height 62
